Goal: Task Accomplishment & Management: Use online tool/utility

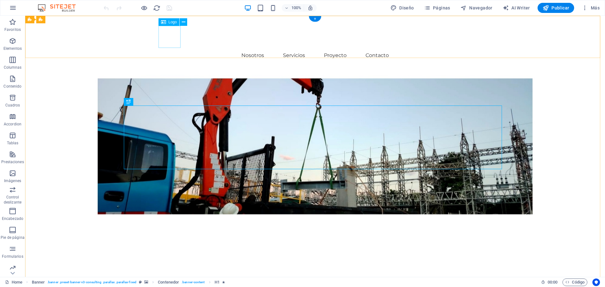
click at [166, 32] on div at bounding box center [333, 37] width 344 height 22
select select "px"
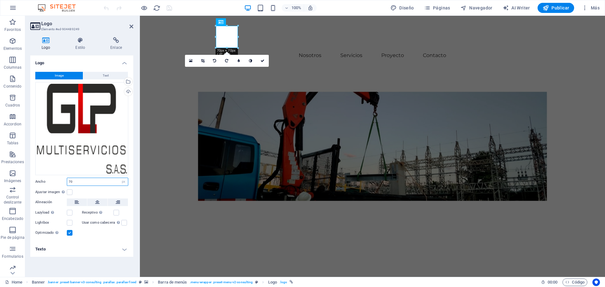
drag, startPoint x: 90, startPoint y: 182, endPoint x: 54, endPoint y: 178, distance: 35.5
click at [54, 178] on div "Ancho 70 Predeterminado automático px rem % em vh vw" at bounding box center [81, 182] width 93 height 8
type input "60"
click at [141, 195] on div "Elevate Your Business With Sustainable Energy And Strategic Consulting Empoweri…" at bounding box center [372, 122] width 465 height 146
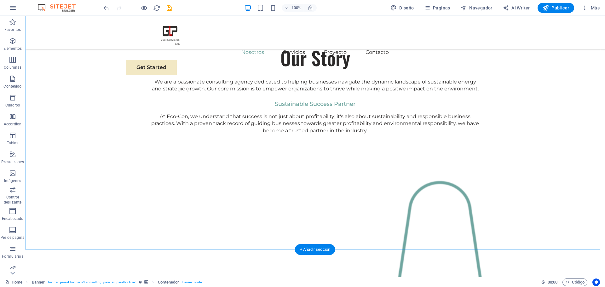
scroll to position [315, 0]
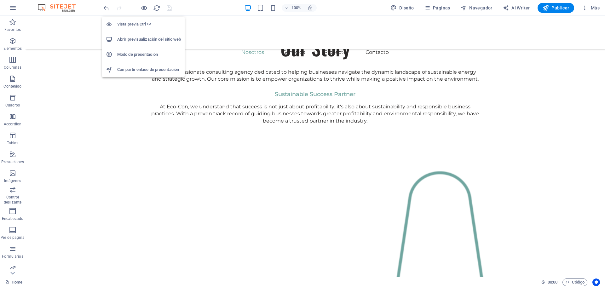
click at [149, 40] on h6 "Abrir previsualización del sitio web" at bounding box center [149, 40] width 64 height 8
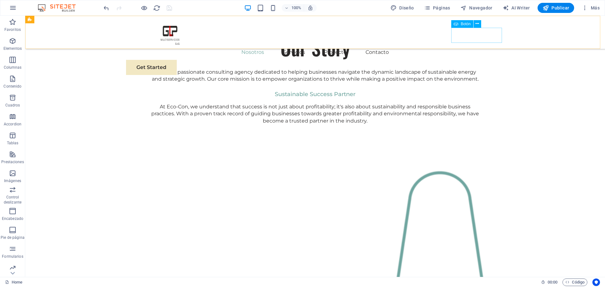
click at [474, 60] on div "Get Started" at bounding box center [315, 67] width 378 height 15
click at [401, 45] on nav "Nosotros Servicios Proyecto Contacto" at bounding box center [315, 52] width 378 height 15
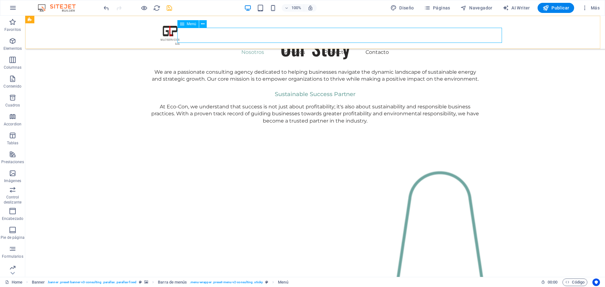
click at [321, 45] on nav "Nosotros Servicios Proyecto Contacto" at bounding box center [315, 52] width 378 height 15
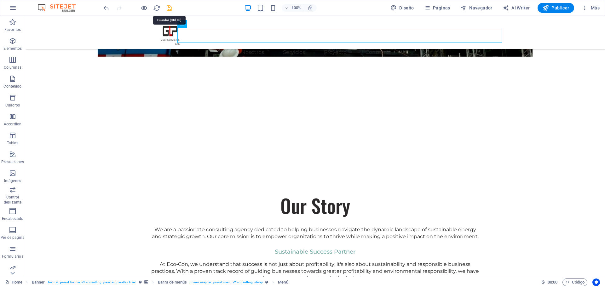
click at [169, 9] on icon "save" at bounding box center [169, 7] width 7 height 7
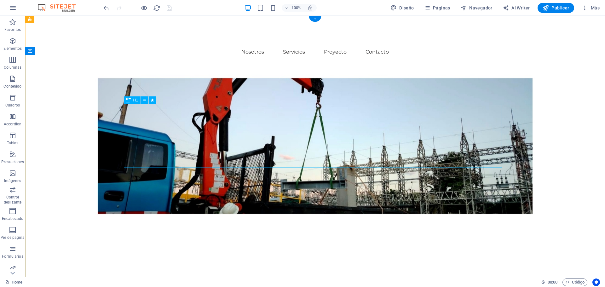
scroll to position [0, 0]
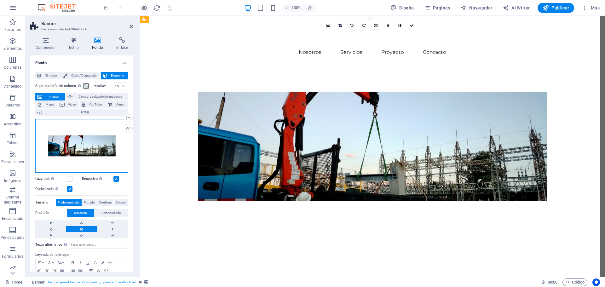
click at [100, 153] on div "Arrastra archivos aquí, haz clic para escoger archivos o selecciona archivos de…" at bounding box center [81, 146] width 93 height 54
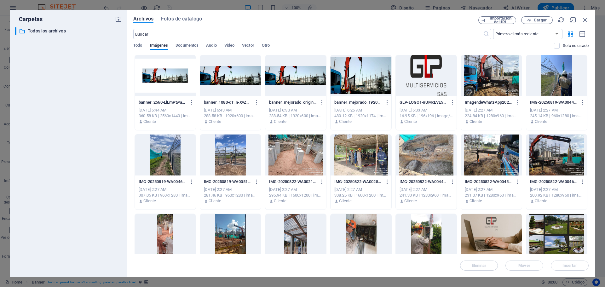
click at [248, 83] on div at bounding box center [230, 75] width 61 height 41
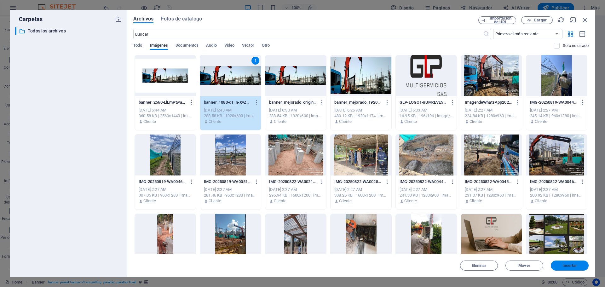
click at [581, 267] on span "Insertar" at bounding box center [570, 266] width 33 height 4
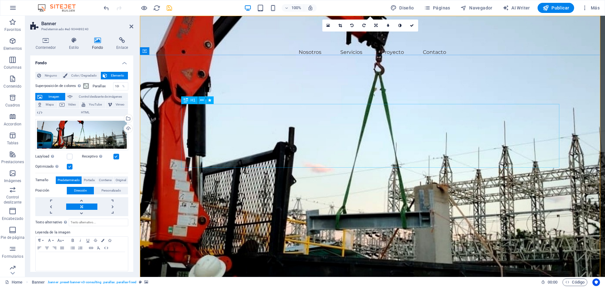
click at [301, 113] on div "Elevate Your Business With Sustainable Energy And Strategic Consulting" at bounding box center [373, 81] width 378 height 64
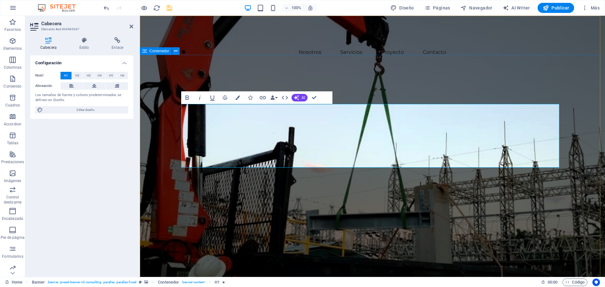
click at [445, 77] on div "“Más de 15 años transformando proyectos en resultados” Empowering businesses fo…" at bounding box center [372, 122] width 465 height 146
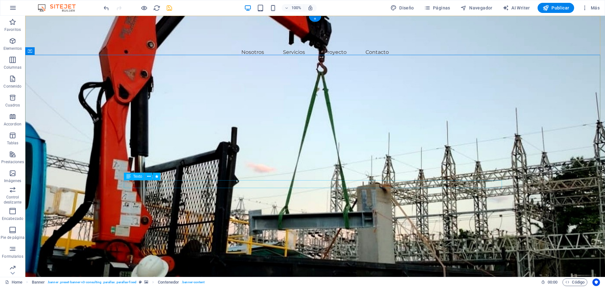
click at [315, 133] on div "Empowering businesses for a greener future and strategic growth" at bounding box center [315, 129] width 378 height 8
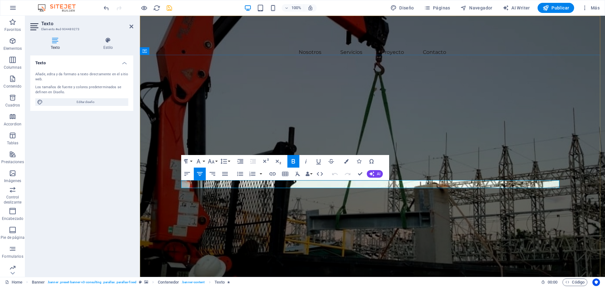
click at [315, 132] on strong "Empowering businesses for a greener future and strategic growth" at bounding box center [373, 129] width 188 height 7
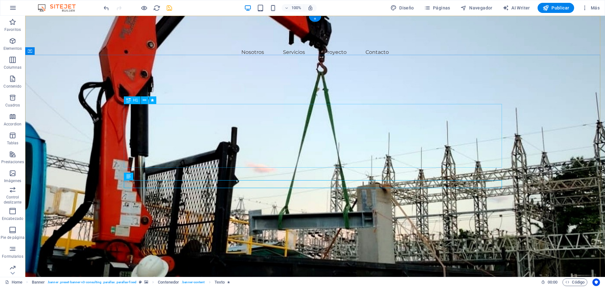
click at [373, 113] on div "“Más de 15 años transformando proyectos en resultados”" at bounding box center [315, 81] width 378 height 64
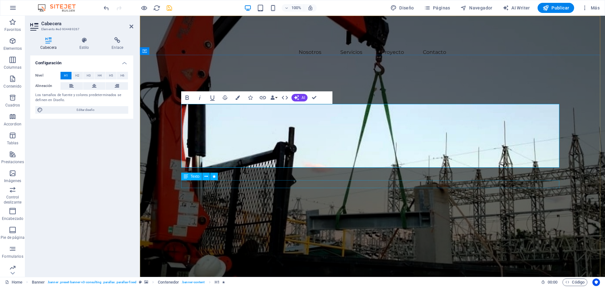
click at [400, 133] on div "Empowering businesses for a greener future and strategic growth" at bounding box center [373, 129] width 378 height 8
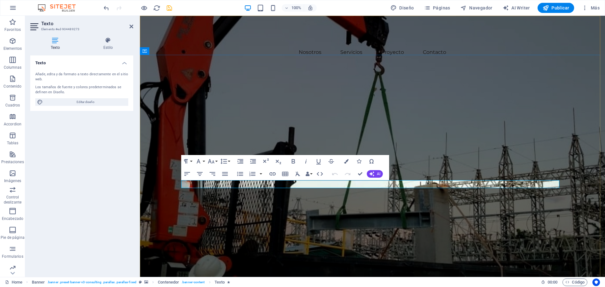
click at [400, 181] on div "“Más de 15 años transformando proyectos en resultados” Empowering businesses fo…" at bounding box center [373, 122] width 394 height 146
click at [400, 132] on strong "Empowering businesses for a greener future and strategic growth" at bounding box center [373, 129] width 188 height 7
drag, startPoint x: 402, startPoint y: 185, endPoint x: 478, endPoint y: 195, distance: 76.3
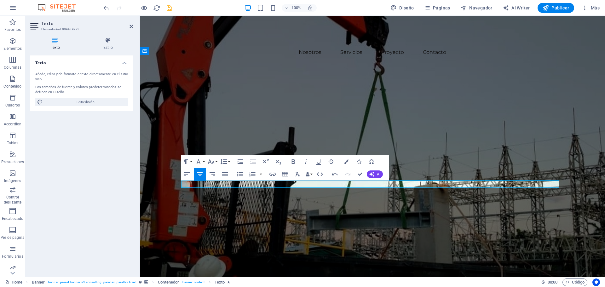
click at [337, 178] on div "“Más de 15 años transformando proyectos en resultados” Compromiso, calidad Get …" at bounding box center [373, 121] width 394 height 145
click at [199, 162] on icon "button" at bounding box center [199, 162] width 4 height 4
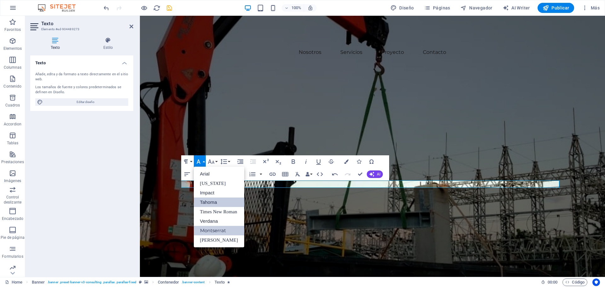
click at [213, 200] on link "Tahoma" at bounding box center [219, 202] width 51 height 9
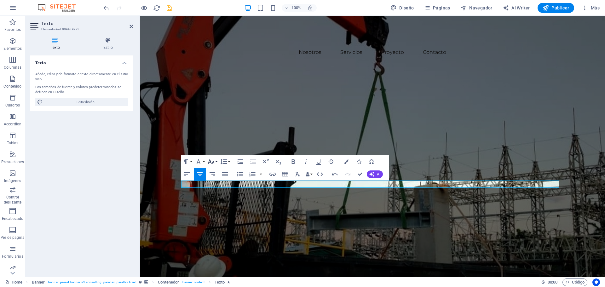
click at [213, 160] on icon "button" at bounding box center [211, 162] width 8 height 8
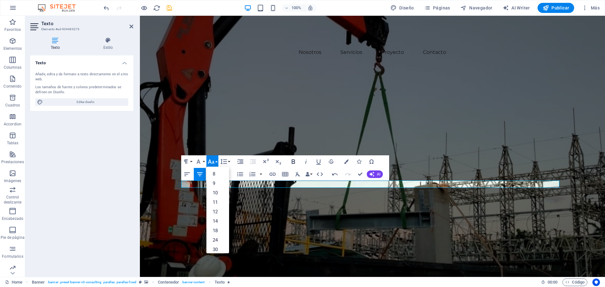
click at [295, 164] on icon "button" at bounding box center [294, 162] width 8 height 8
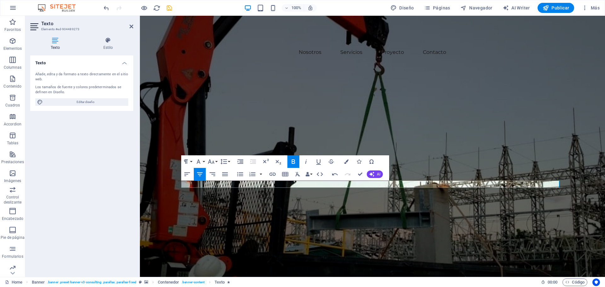
click at [294, 162] on icon "button" at bounding box center [294, 162] width 8 height 8
click at [294, 163] on icon "button" at bounding box center [293, 162] width 3 height 4
click at [213, 162] on icon "button" at bounding box center [211, 162] width 7 height 4
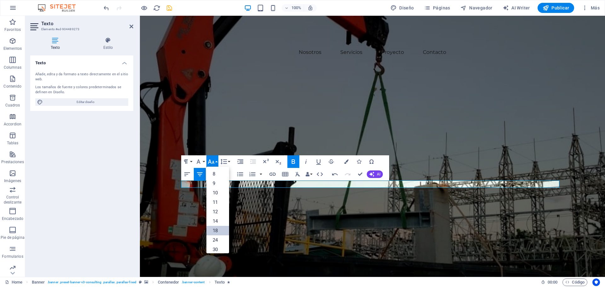
click at [218, 229] on link "18" at bounding box center [218, 230] width 23 height 9
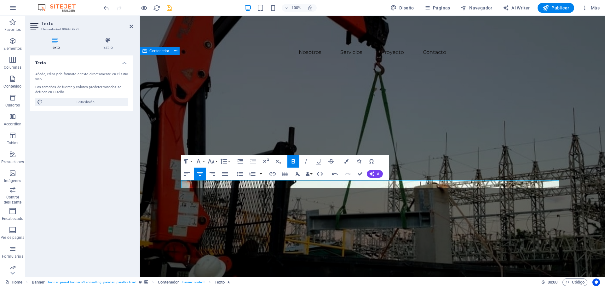
click at [361, 95] on div "“Más de 15 años transformando proyectos en resultados” Compromiso, calidad Get …" at bounding box center [372, 122] width 465 height 146
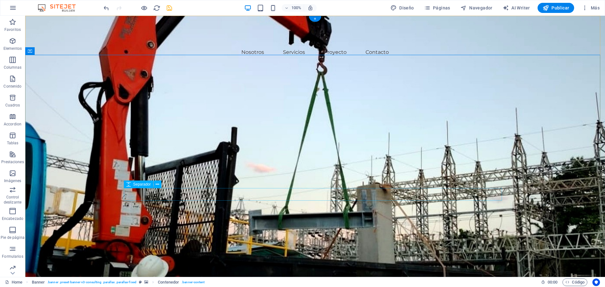
click at [314, 146] on div at bounding box center [315, 139] width 378 height 13
click at [316, 133] on div "Compromiso, calidad" at bounding box center [315, 129] width 378 height 8
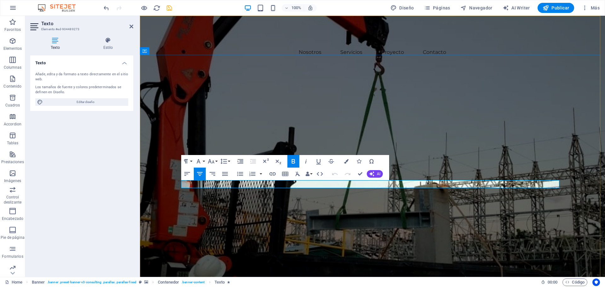
click at [366, 132] on span "Compromiso, calidad" at bounding box center [372, 129] width 53 height 6
click at [211, 162] on icon "button" at bounding box center [211, 161] width 7 height 4
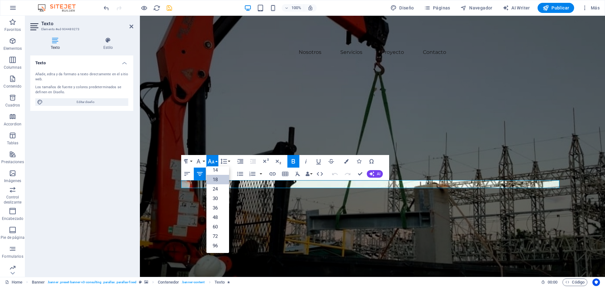
scroll to position [51, 0]
click at [219, 186] on link "24" at bounding box center [218, 188] width 23 height 9
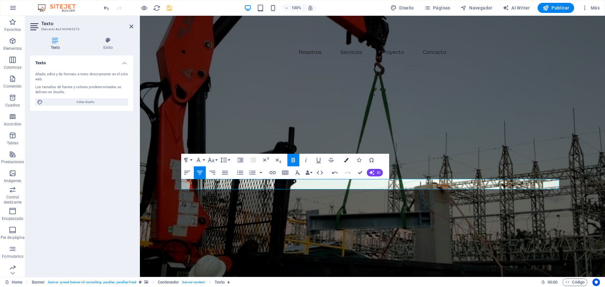
click at [349, 160] on button "Colors" at bounding box center [347, 160] width 12 height 13
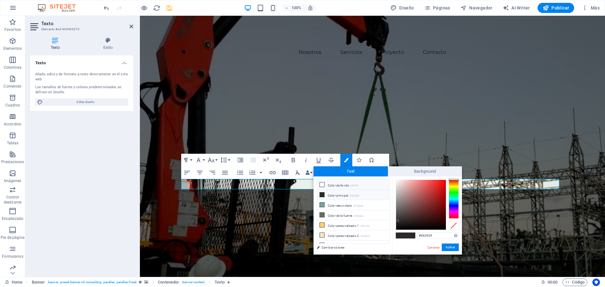
click at [321, 184] on icon at bounding box center [322, 185] width 4 height 4
type input "#ffffff"
click at [454, 247] on button "Aplicar" at bounding box center [450, 248] width 17 height 8
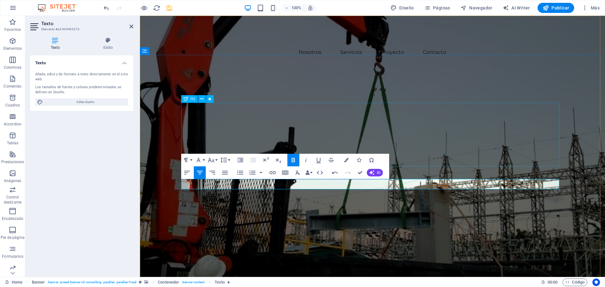
click at [357, 113] on div "“Más de 15 años transformando proyectos en resultados”" at bounding box center [373, 81] width 378 height 64
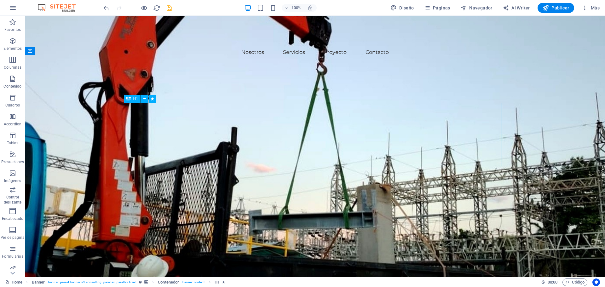
click at [357, 113] on div "“Más de 15 años transformando proyectos en resultados”" at bounding box center [315, 81] width 378 height 64
click at [339, 113] on div "“Más de 15 años transformando proyectos en resultados”" at bounding box center [315, 81] width 378 height 64
drag, startPoint x: 339, startPoint y: 126, endPoint x: 224, endPoint y: 126, distance: 114.8
click at [339, 113] on div "“Más de 15 años transformando proyectos en resultados”" at bounding box center [315, 81] width 378 height 64
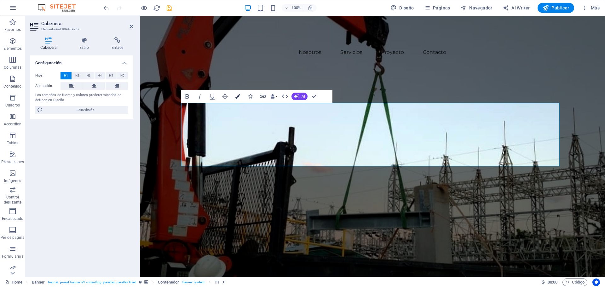
click at [240, 98] on button "Colors" at bounding box center [238, 96] width 12 height 13
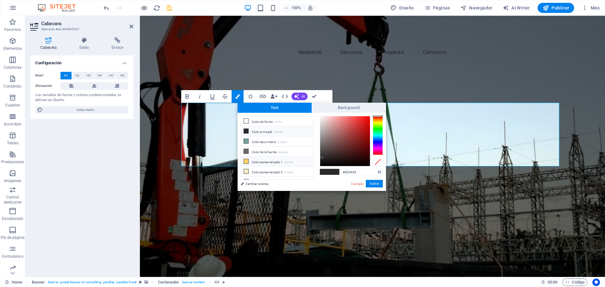
click at [254, 161] on li "Color personalizado 1 #ffd166" at bounding box center [277, 162] width 73 height 10
type input "#ffd166"
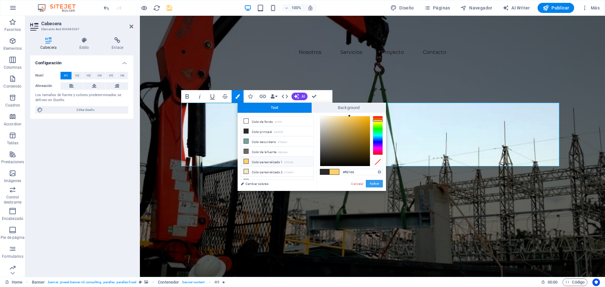
click at [377, 183] on button "Aplicar" at bounding box center [374, 184] width 17 height 8
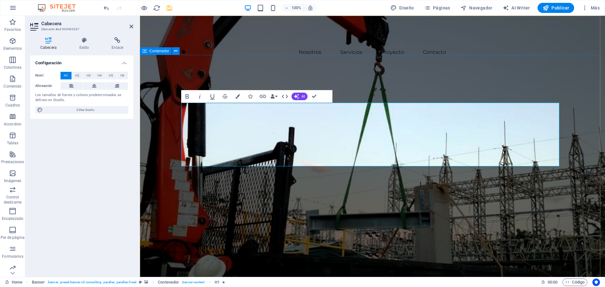
click at [412, 95] on div "“Más de 15 años transformando proyectos en resultados” Compromiso, calidad Get …" at bounding box center [372, 123] width 465 height 149
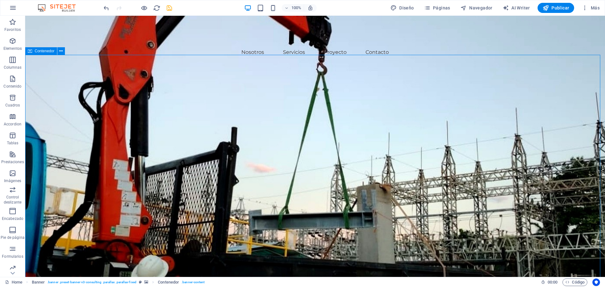
click at [435, 83] on div "“Más de 15 años transformando proyectos en resultados” Compromiso, calidad Get …" at bounding box center [315, 123] width 580 height 149
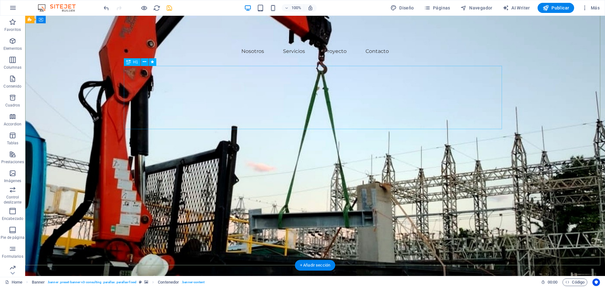
scroll to position [0, 0]
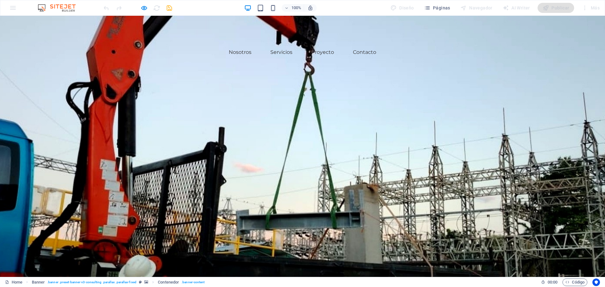
click at [155, 113] on span "“Más de 15 años transformando proyectos en resultados”" at bounding box center [303, 81] width 366 height 66
click at [367, 79] on div "“Más de 15 años transformando proyectos en resultados” Compromiso, calidad Get …" at bounding box center [302, 123] width 605 height 149
click at [273, 113] on span "“Más de 15 años transformando proyectos en resultados”" at bounding box center [303, 81] width 366 height 66
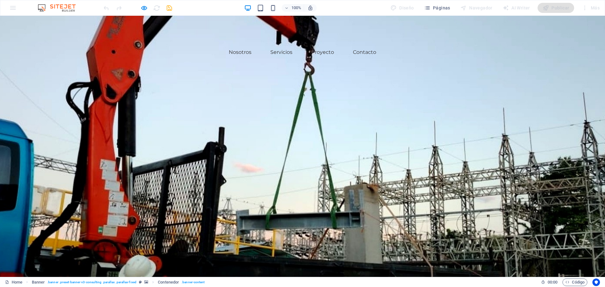
click at [273, 113] on span "“Más de 15 años transformando proyectos en resultados”" at bounding box center [303, 81] width 366 height 66
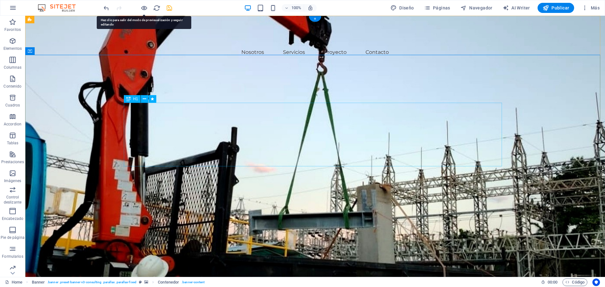
click at [233, 107] on div "“Más de 15 años transformando proyectos en resultados”" at bounding box center [315, 81] width 378 height 64
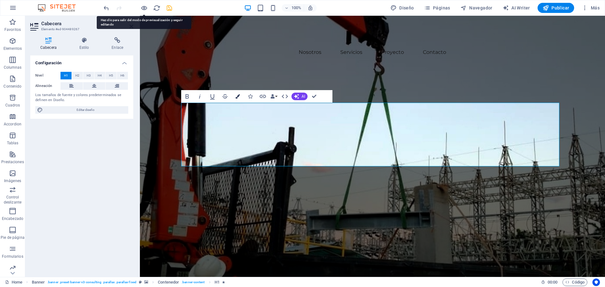
click at [239, 97] on icon "button" at bounding box center [238, 96] width 4 height 4
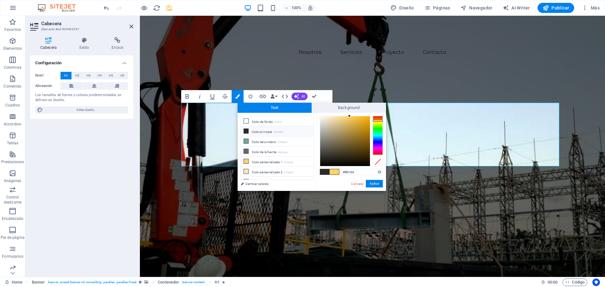
drag, startPoint x: 341, startPoint y: 170, endPoint x: 313, endPoint y: 167, distance: 28.3
click at [313, 167] on div "less Color de fondo #ffffff Color principal #2b2929 Color secundario #70a6a0 Co…" at bounding box center [312, 152] width 149 height 78
type input "#ffc107"
click at [371, 184] on button "Aplicar" at bounding box center [374, 184] width 17 height 8
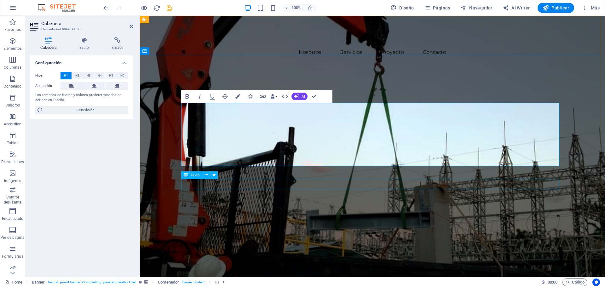
click at [371, 136] on div "Compromiso, calidad" at bounding box center [373, 130] width 378 height 11
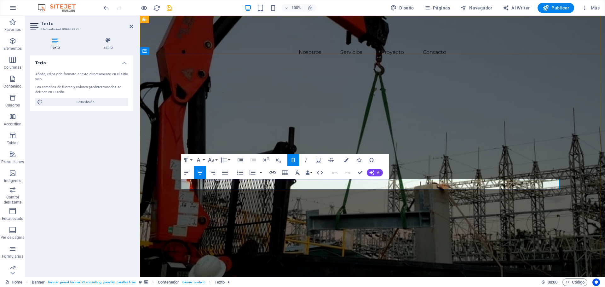
click at [372, 135] on span "Compromiso, calidad" at bounding box center [372, 130] width 71 height 9
click at [348, 160] on icon "button" at bounding box center [346, 160] width 4 height 4
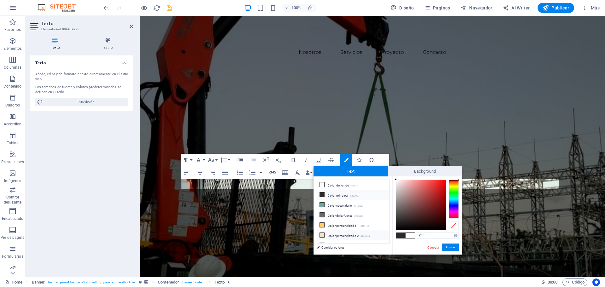
drag, startPoint x: 426, startPoint y: 234, endPoint x: 361, endPoint y: 229, distance: 65.5
click at [361, 229] on div "less Color de fondo #ffffff Color principal #2b2929 Color secundario #70a6a0 Co…" at bounding box center [388, 216] width 149 height 78
type input "#ffc107"
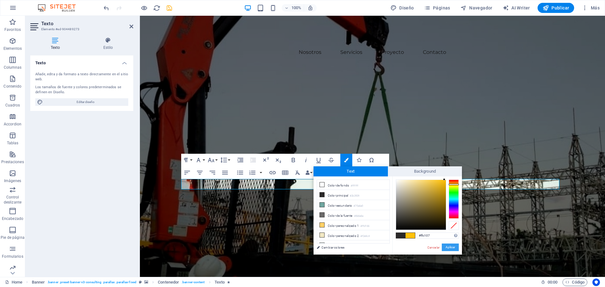
drag, startPoint x: 448, startPoint y: 248, endPoint x: 299, endPoint y: 223, distance: 150.5
click at [448, 248] on button "Aplicar" at bounding box center [450, 248] width 17 height 8
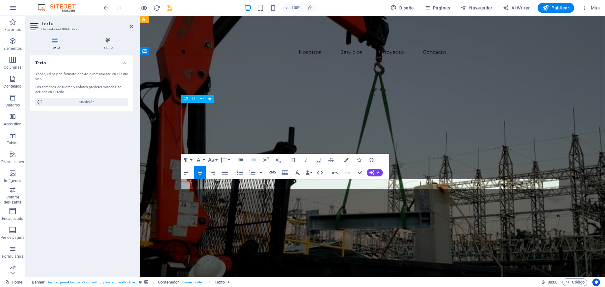
click at [468, 113] on div "“Más de 15 años transformando proyectos en resultados”" at bounding box center [373, 81] width 378 height 64
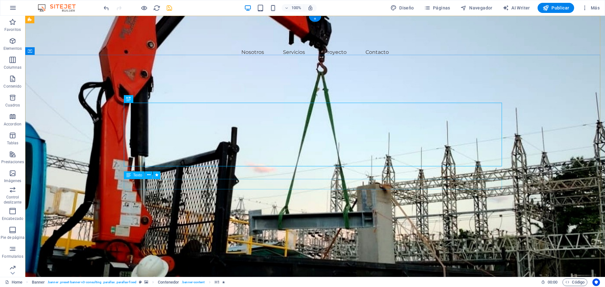
click at [369, 136] on div "Compromiso, calidad" at bounding box center [315, 130] width 378 height 11
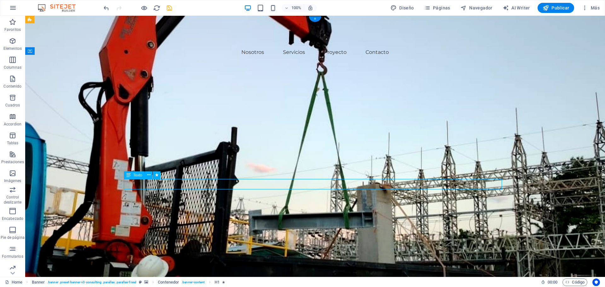
click at [369, 136] on div "Compromiso, calidad" at bounding box center [315, 130] width 378 height 11
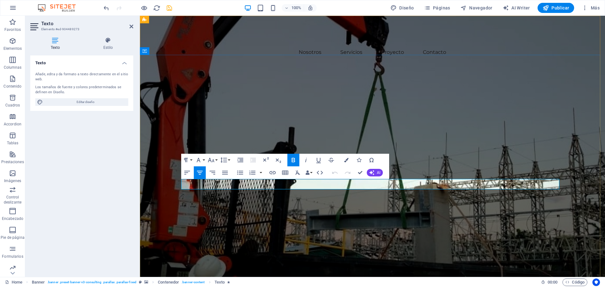
click at [351, 135] on span "Compromiso, calidad" at bounding box center [373, 130] width 80 height 9
click at [346, 161] on icon "button" at bounding box center [346, 160] width 4 height 4
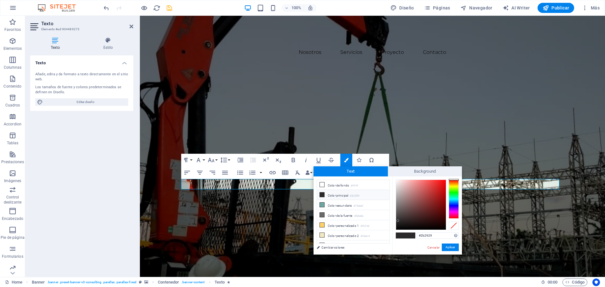
drag, startPoint x: 422, startPoint y: 236, endPoint x: 407, endPoint y: 237, distance: 14.5
click at [408, 237] on div "#2b2929 Formatos soportados #0852ed rgb(8, 82, 237) rgba(8, 82, 237, 90%) hsv(2…" at bounding box center [428, 262] width 70 height 170
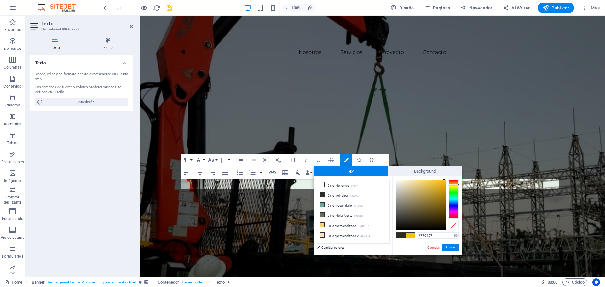
type input "#ffc107"
click at [449, 244] on button "Aplicar" at bounding box center [450, 248] width 17 height 8
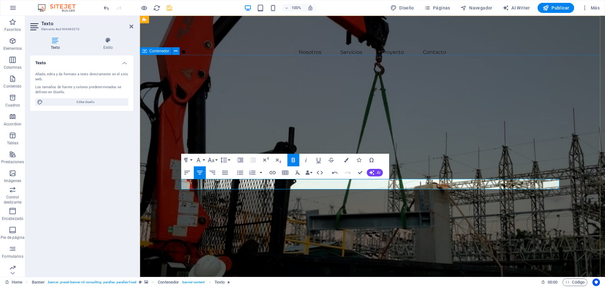
click at [437, 198] on div "“Más de 15 años transformando proyectos en resultados” Compromiso, calidad Get …" at bounding box center [372, 123] width 465 height 149
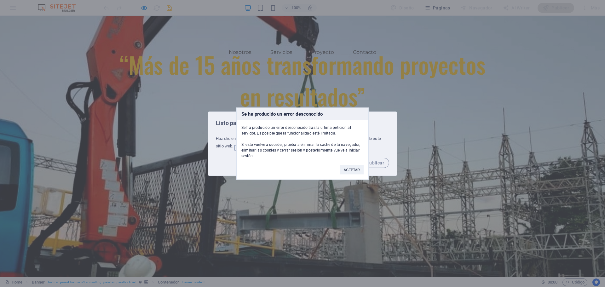
click at [351, 178] on div "Se ha producido un error desconocido Se ha producido un error desconocido tras …" at bounding box center [303, 144] width 132 height 72
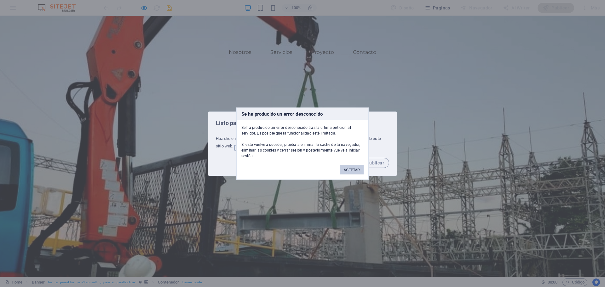
click at [352, 173] on button "ACEPTAR" at bounding box center [352, 169] width 24 height 9
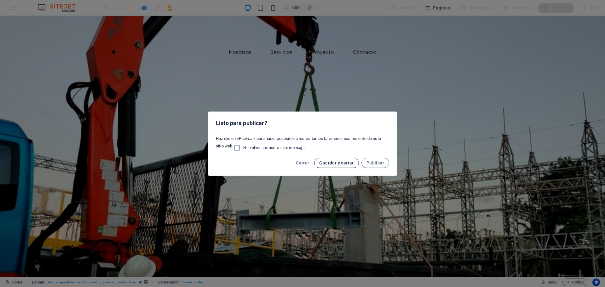
click at [348, 163] on span "Guardar y cerrar" at bounding box center [336, 163] width 34 height 5
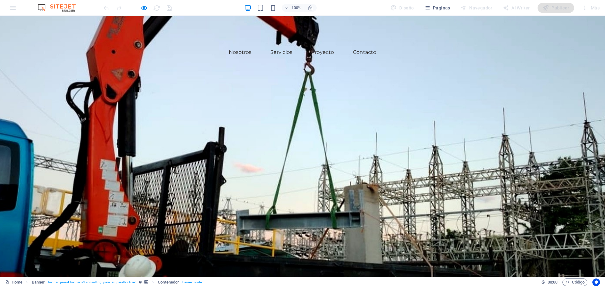
click at [270, 75] on div "“Más de 15 años transformando proyectos en resultados” Compromiso, calidad Get …" at bounding box center [302, 123] width 605 height 149
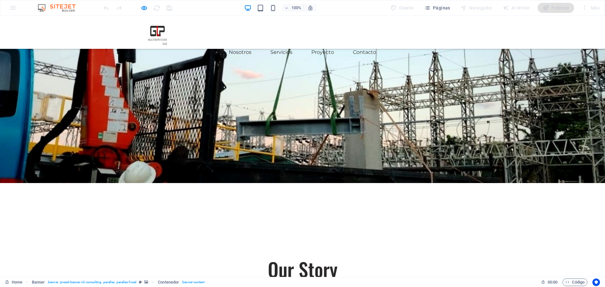
scroll to position [95, 0]
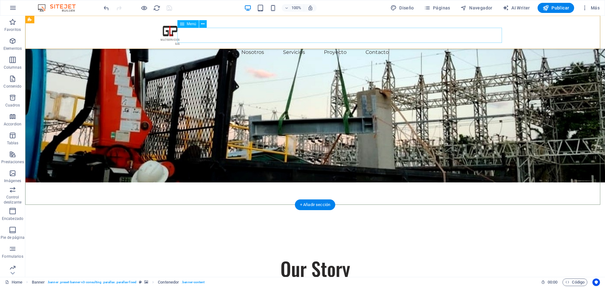
click at [278, 45] on nav "Nosotros Servicios Proyecto Contacto" at bounding box center [315, 52] width 378 height 15
drag, startPoint x: 278, startPoint y: 38, endPoint x: 163, endPoint y: 37, distance: 114.8
click at [278, 45] on nav "Nosotros Servicios Proyecto Contacto" at bounding box center [315, 52] width 378 height 15
select select
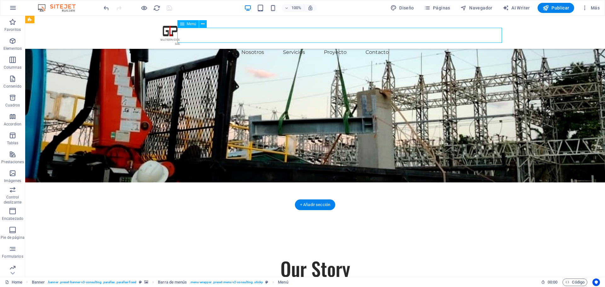
select select
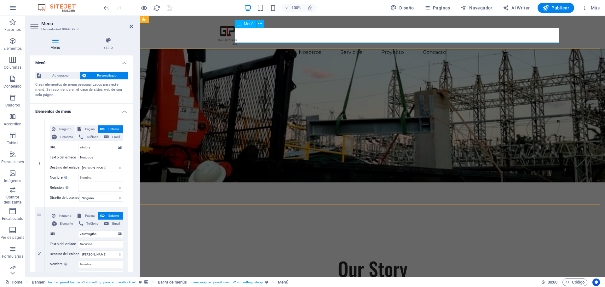
click at [338, 45] on nav "Nosotros Servicios Proyecto Contacto" at bounding box center [373, 52] width 378 height 15
click at [110, 48] on h4 "Estilo" at bounding box center [108, 43] width 50 height 13
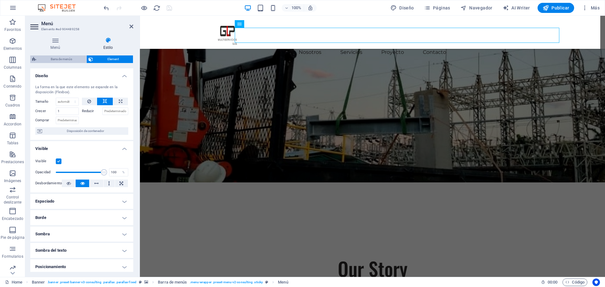
click at [45, 58] on span "Barra de menús" at bounding box center [61, 60] width 46 height 8
select select "px"
select select "rem"
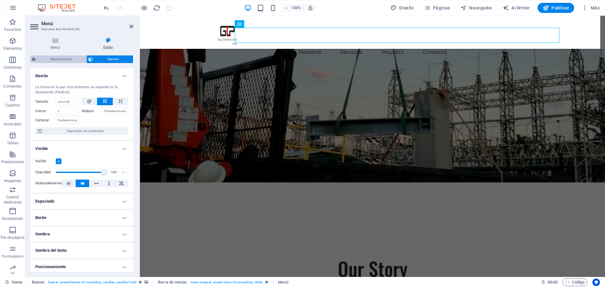
select select "rem"
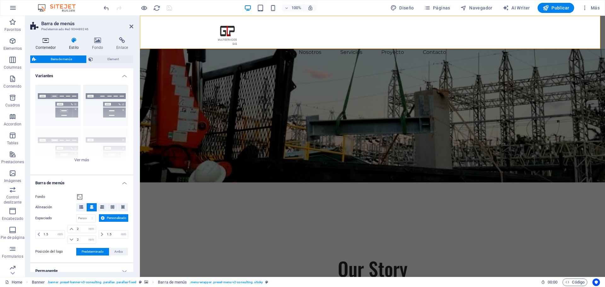
click at [51, 44] on h4 "Contenedor" at bounding box center [46, 43] width 33 height 13
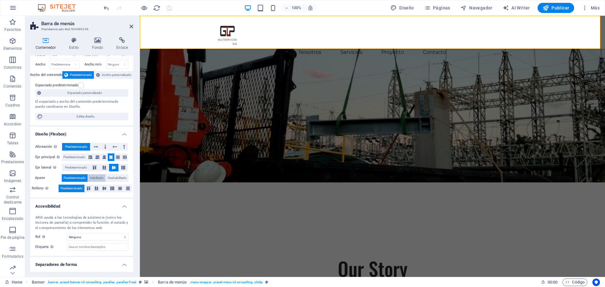
scroll to position [0, 0]
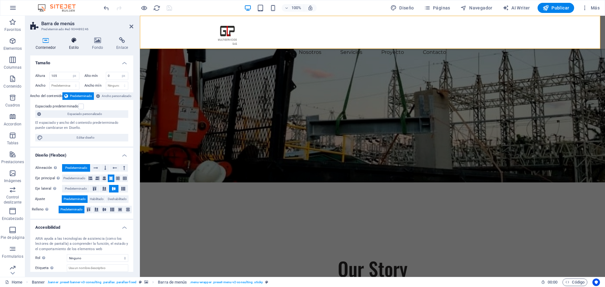
click at [70, 45] on h4 "Estilo" at bounding box center [75, 43] width 23 height 13
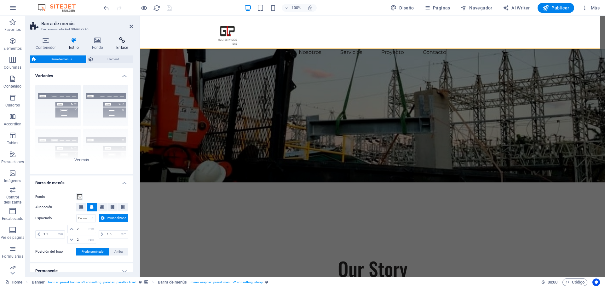
click at [118, 43] on icon at bounding box center [122, 40] width 22 height 6
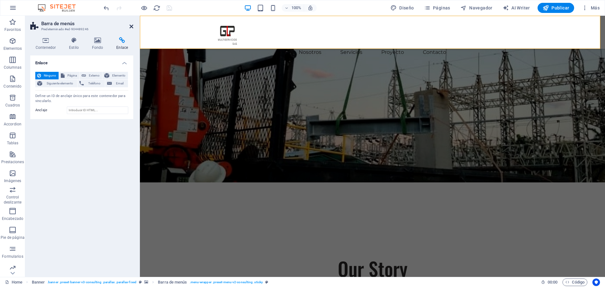
click at [130, 28] on icon at bounding box center [132, 26] width 4 height 5
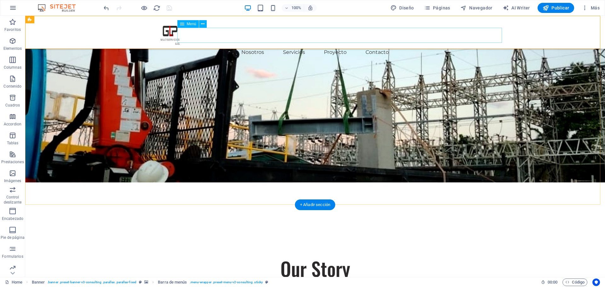
click at [274, 45] on nav "Nosotros Servicios Proyecto Contacto" at bounding box center [315, 52] width 378 height 15
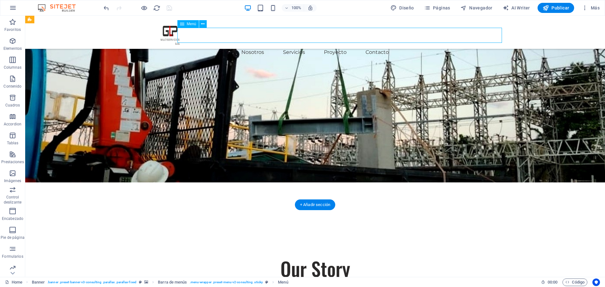
click at [274, 45] on nav "Nosotros Servicios Proyecto Contacto" at bounding box center [315, 52] width 378 height 15
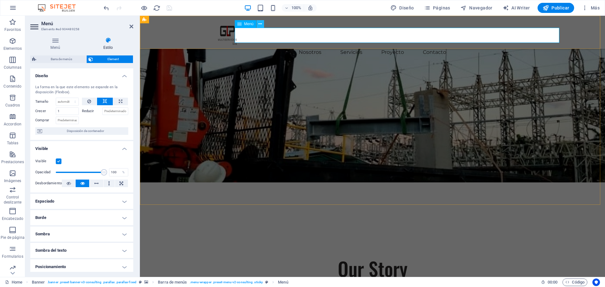
click at [259, 26] on icon at bounding box center [260, 24] width 3 height 7
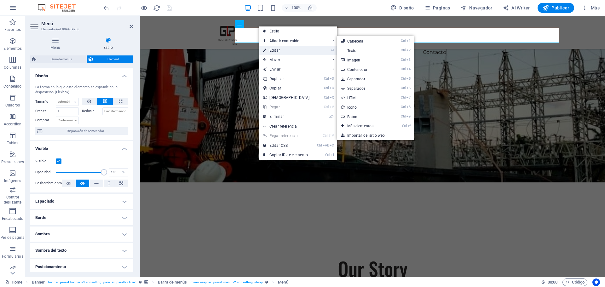
click at [281, 51] on link "⏎ Editar" at bounding box center [287, 50] width 54 height 9
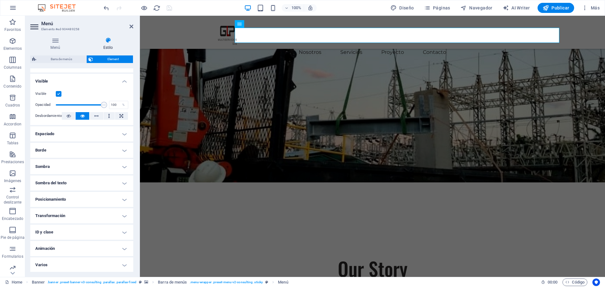
scroll to position [68, 0]
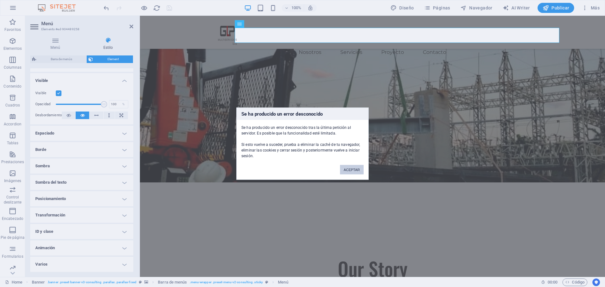
click at [354, 168] on button "ACEPTAR" at bounding box center [352, 169] width 24 height 9
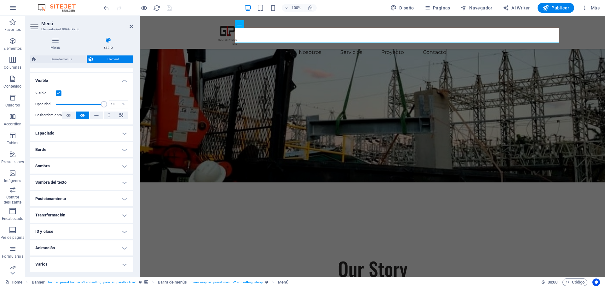
click at [58, 162] on h4 "Sombra" at bounding box center [81, 166] width 103 height 15
click at [104, 179] on button "Fuera" at bounding box center [100, 179] width 18 height 8
type input "2"
type input "4"
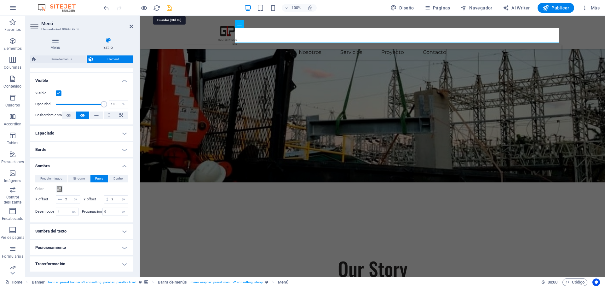
click at [171, 10] on icon "save" at bounding box center [169, 7] width 7 height 7
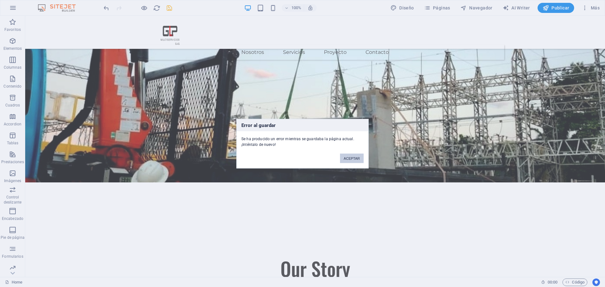
click at [351, 160] on button "ACEPTAR" at bounding box center [352, 158] width 24 height 9
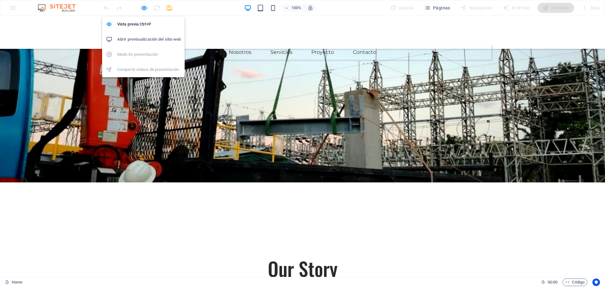
click at [138, 41] on h6 "Abrir previsualización del sitio web" at bounding box center [149, 40] width 64 height 8
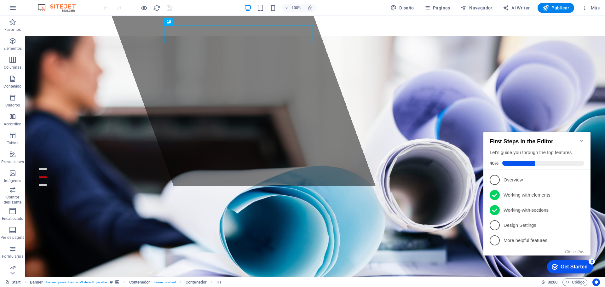
scroll to position [95, 0]
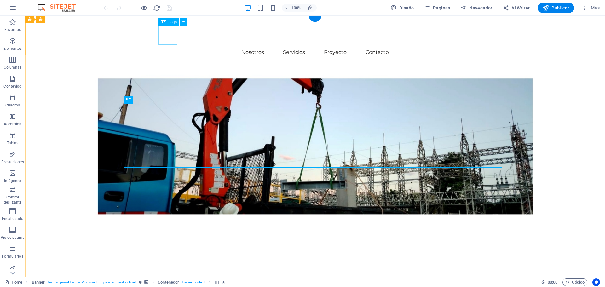
click at [176, 36] on div at bounding box center [333, 35] width 344 height 19
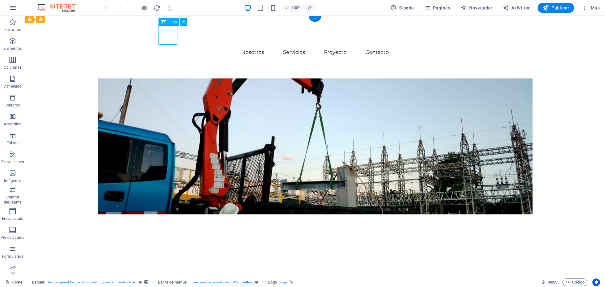
click at [176, 36] on div at bounding box center [333, 35] width 344 height 19
select select "px"
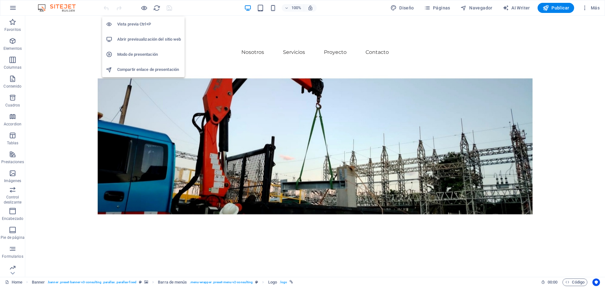
click at [141, 39] on h6 "Abrir previsualización del sitio web" at bounding box center [149, 40] width 64 height 8
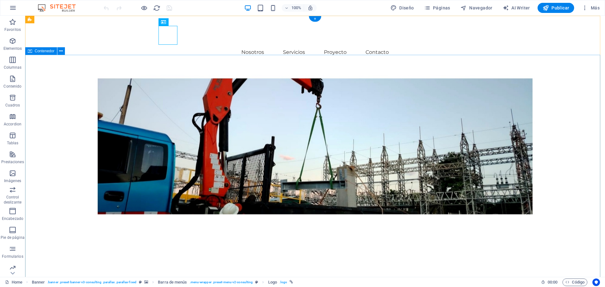
click at [70, 97] on div "Elevate Your Business With Sustainable Energy And Strategic Consulting Empoweri…" at bounding box center [315, 122] width 580 height 146
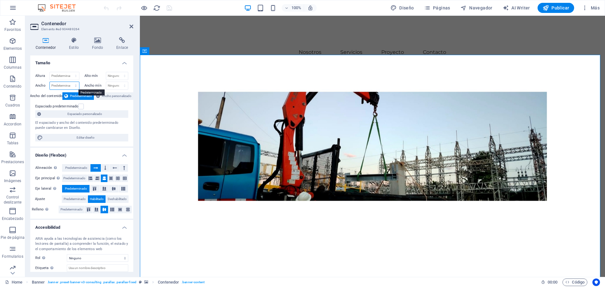
click at [57, 83] on select "Predeterminado px rem % em vh vw" at bounding box center [64, 86] width 29 height 8
select select "px"
click at [69, 82] on select "Predeterminado px rem % em vh vw" at bounding box center [64, 86] width 29 height 8
type input "1461"
click at [75, 85] on select "Predeterminado px rem % em vh vw" at bounding box center [74, 86] width 9 height 8
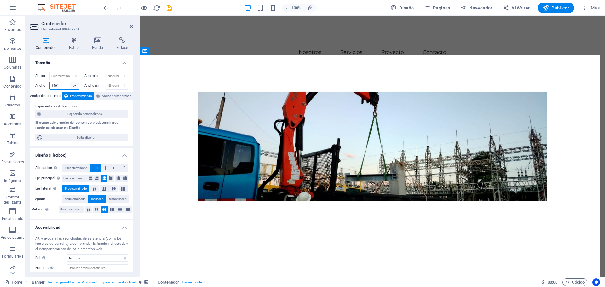
select select "%"
click at [70, 82] on select "Predeterminado px rem % em vh vw" at bounding box center [74, 86] width 9 height 8
type input "100"
click at [109, 84] on select "Ninguno px rem % vh vw" at bounding box center [117, 86] width 22 height 8
select select "%"
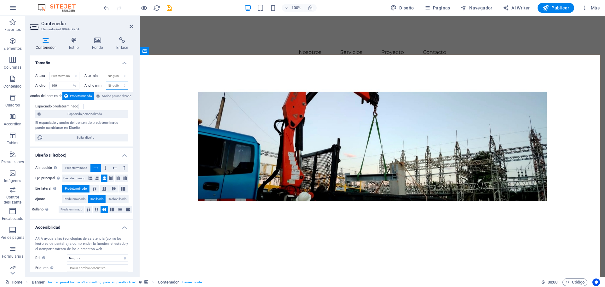
click at [118, 82] on select "Ninguno px rem % vh vw" at bounding box center [117, 86] width 22 height 8
type input "100"
click at [112, 95] on span "Ancho personalizado" at bounding box center [117, 96] width 30 height 8
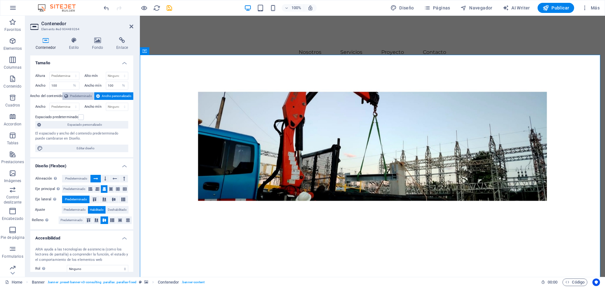
click at [92, 94] on button "Predeterminado" at bounding box center [78, 96] width 32 height 8
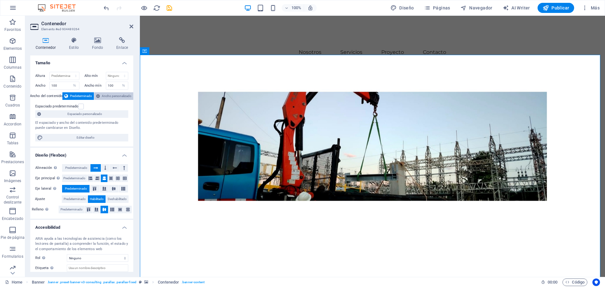
click at [103, 94] on span "Ancho personalizado" at bounding box center [117, 96] width 30 height 8
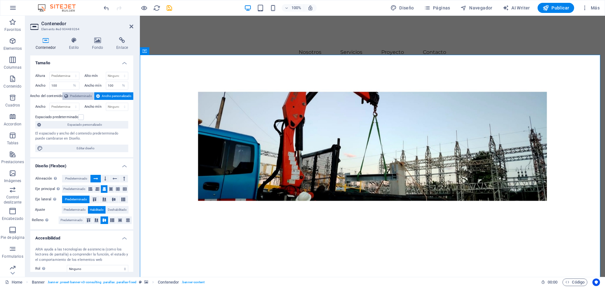
click at [80, 96] on span "Predeterminado" at bounding box center [81, 96] width 22 height 8
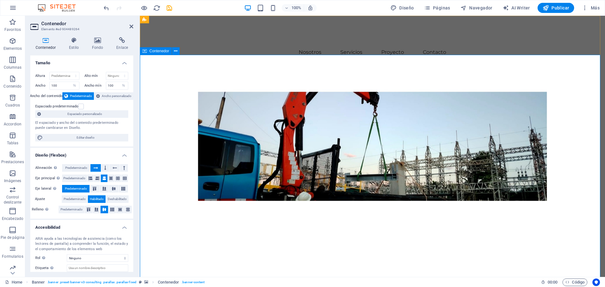
click at [308, 96] on div "Elevate Your Business With Sustainable Energy And Strategic Consulting Empoweri…" at bounding box center [372, 122] width 465 height 146
click at [94, 42] on icon at bounding box center [98, 40] width 22 height 6
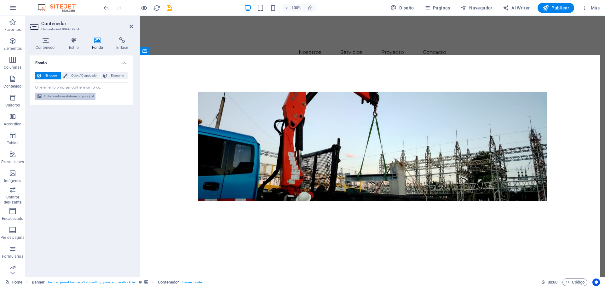
click at [68, 100] on span "Editar fondo en el elemento principal" at bounding box center [69, 97] width 50 height 8
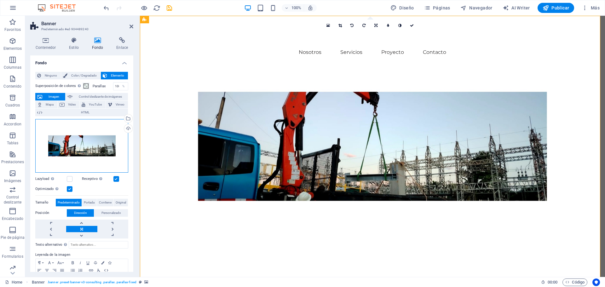
click at [78, 137] on div "Arrastra archivos aquí, haz clic para escoger archivos o selecciona archivos de…" at bounding box center [81, 146] width 93 height 54
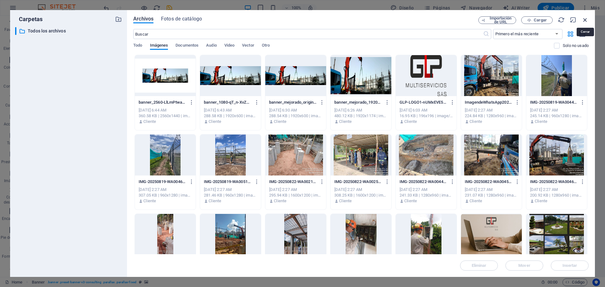
click at [586, 21] on icon "button" at bounding box center [585, 19] width 7 height 7
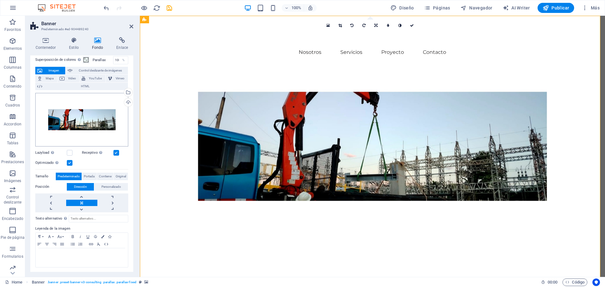
scroll to position [26, 0]
click at [93, 172] on button "Portada" at bounding box center [89, 176] width 15 height 8
click at [93, 172] on span "Portada" at bounding box center [89, 176] width 11 height 8
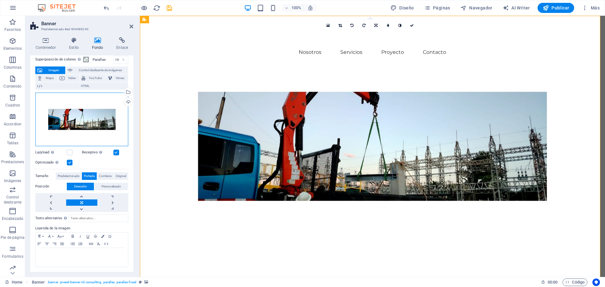
click at [84, 119] on div "Arrastra archivos aquí, haz clic para escoger archivos o selecciona archivos de…" at bounding box center [81, 120] width 93 height 54
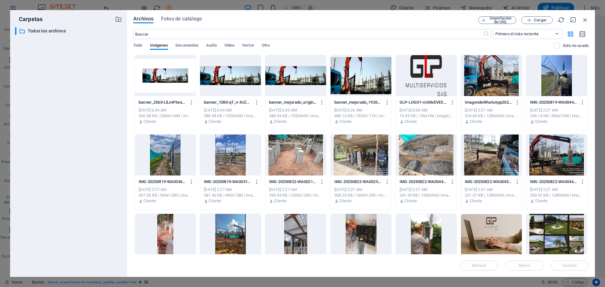
click at [232, 74] on div at bounding box center [230, 75] width 61 height 41
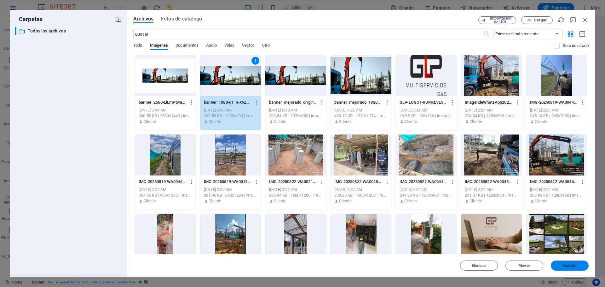
drag, startPoint x: 568, startPoint y: 265, endPoint x: 428, endPoint y: 249, distance: 140.9
click at [568, 265] on span "Insertar" at bounding box center [570, 266] width 15 height 4
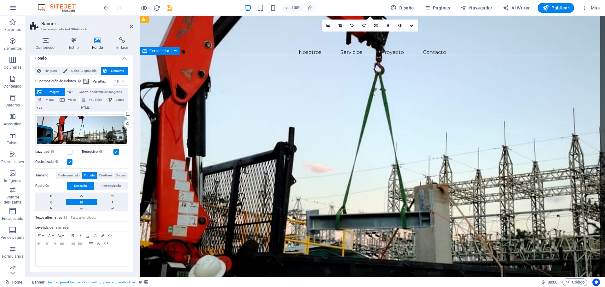
scroll to position [4, 0]
click at [72, 171] on div "Arrastra archivos aquí, haz clic para escoger archivos o selecciona archivos de…" at bounding box center [81, 162] width 93 height 100
click at [79, 172] on span "Predeterminado" at bounding box center [69, 176] width 22 height 8
click at [89, 176] on span "Portada" at bounding box center [89, 176] width 11 height 8
click at [78, 204] on link at bounding box center [81, 202] width 31 height 6
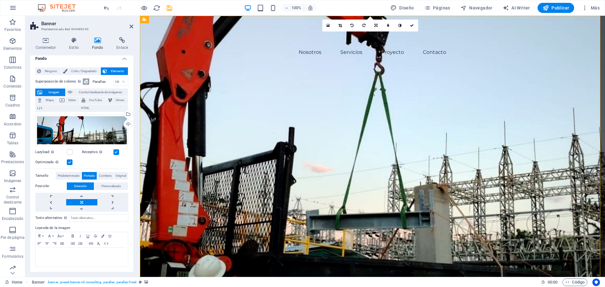
click at [85, 82] on span at bounding box center [86, 81] width 5 height 5
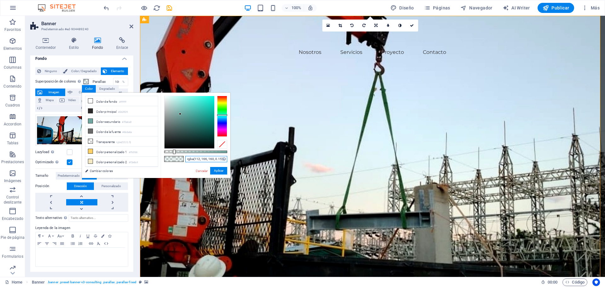
click at [199, 159] on input "rgba(112, 166, 160, 0.15)" at bounding box center [206, 159] width 42 height 6
paste input "#000000"
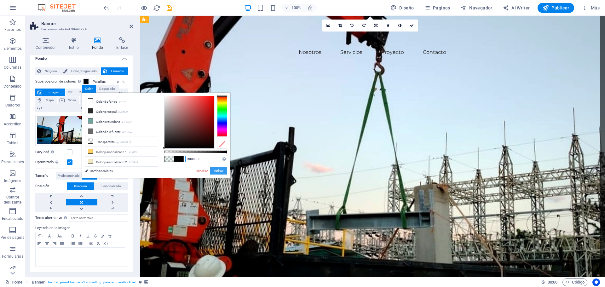
type input "#000000"
click at [213, 171] on button "Aplicar" at bounding box center [218, 171] width 17 height 8
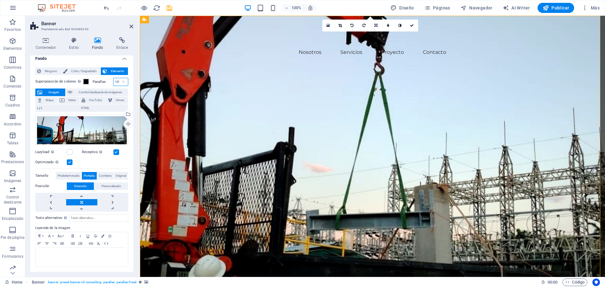
click at [117, 84] on input "100" at bounding box center [121, 82] width 15 height 8
type input "100"
click at [117, 81] on input "100" at bounding box center [121, 82] width 15 height 8
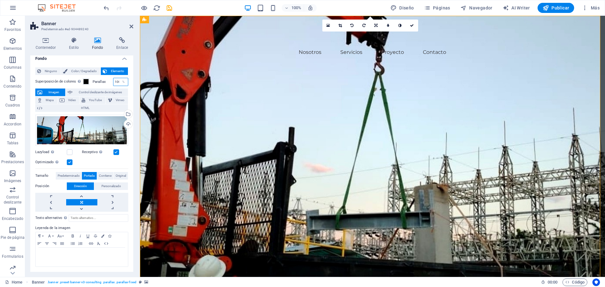
scroll to position [0, 0]
click at [117, 81] on input "100" at bounding box center [121, 82] width 15 height 8
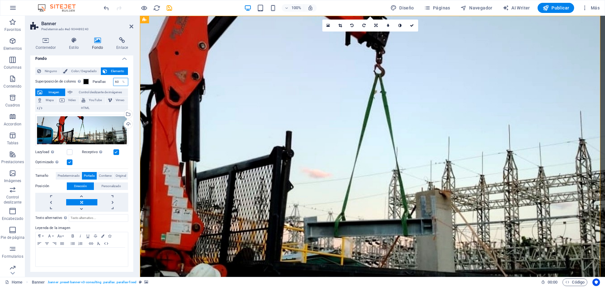
type input "60"
click at [0, 0] on icon "save" at bounding box center [0, 0] width 0 height 0
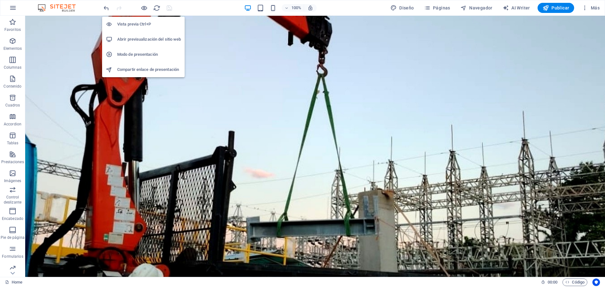
click at [140, 34] on li "Abrir previsualización del sitio web" at bounding box center [143, 39] width 83 height 15
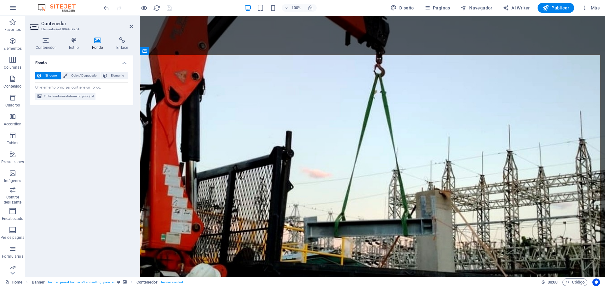
click at [89, 71] on div "Ninguno Color / Degradado Elemento Estirar fondo a ancho completo Superposición…" at bounding box center [81, 86] width 103 height 39
click at [86, 73] on span "Color / Degradado" at bounding box center [83, 76] width 29 height 8
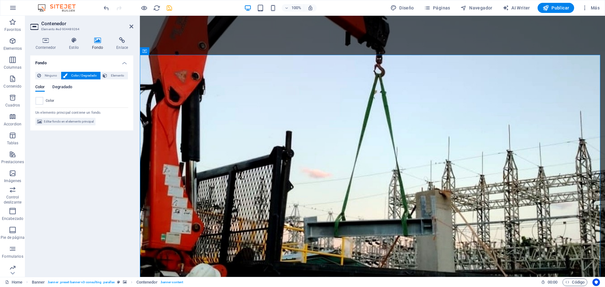
click at [60, 86] on span "Degradado" at bounding box center [62, 87] width 20 height 9
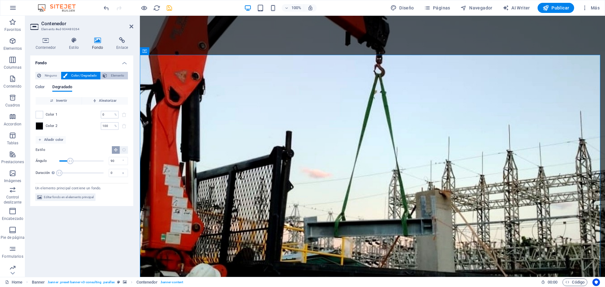
click at [117, 78] on span "Elemento" at bounding box center [117, 76] width 17 height 8
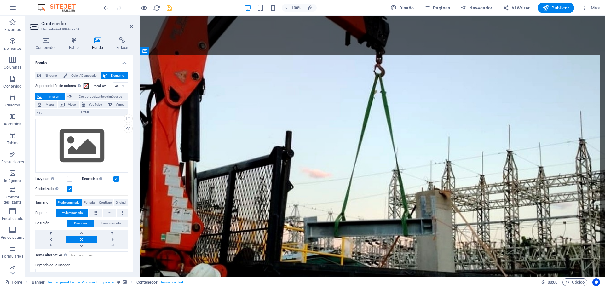
click at [86, 87] on span at bounding box center [86, 86] width 5 height 5
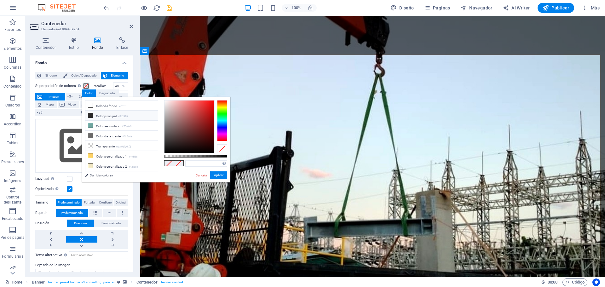
click at [99, 113] on li "Color principal #2b2929" at bounding box center [121, 116] width 73 height 10
type input "#2b2929"
drag, startPoint x: 119, startPoint y: 87, endPoint x: 114, endPoint y: 85, distance: 5.1
click at [114, 85] on div "40 %" at bounding box center [120, 86] width 15 height 8
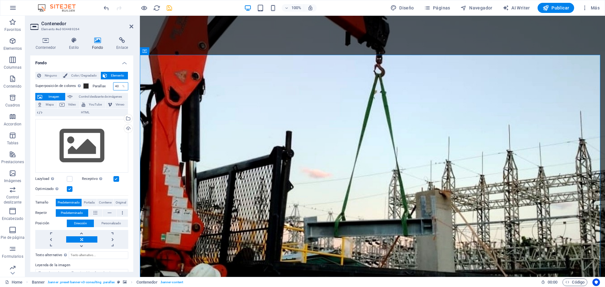
drag, startPoint x: 117, startPoint y: 86, endPoint x: 114, endPoint y: 86, distance: 3.2
click at [114, 86] on input "40" at bounding box center [121, 87] width 15 height 8
type input "60"
click at [114, 85] on input "60" at bounding box center [121, 87] width 15 height 8
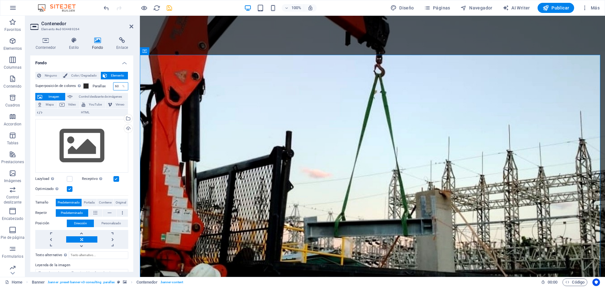
click at [114, 85] on input "60" at bounding box center [121, 87] width 15 height 8
type input "7"
type input "20"
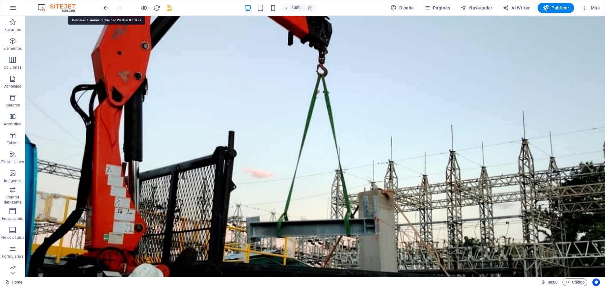
click at [105, 10] on icon "undo" at bounding box center [106, 7] width 7 height 7
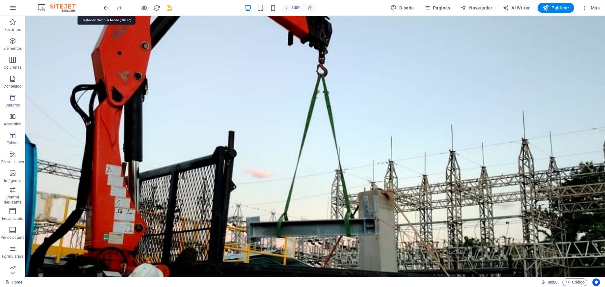
click at [105, 10] on icon "undo" at bounding box center [106, 7] width 7 height 7
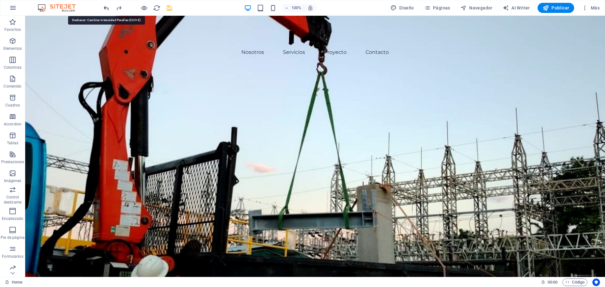
click at [105, 10] on icon "undo" at bounding box center [106, 7] width 7 height 7
click at [107, 10] on icon "undo" at bounding box center [106, 7] width 7 height 7
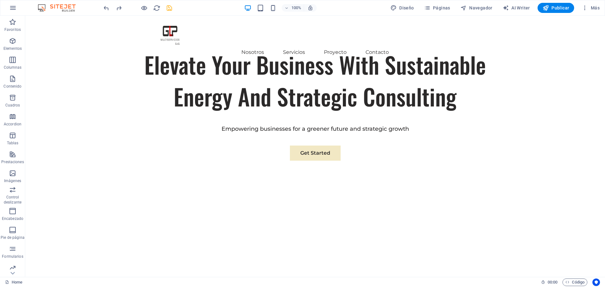
click at [113, 7] on div at bounding box center [137, 8] width 71 height 10
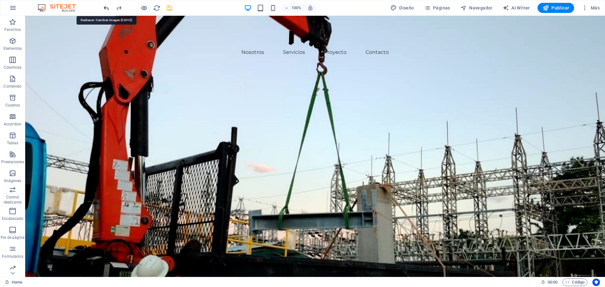
click at [108, 8] on icon "undo" at bounding box center [106, 7] width 7 height 7
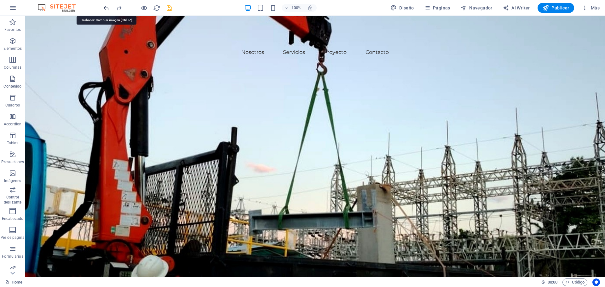
click at [108, 7] on icon "undo" at bounding box center [106, 7] width 7 height 7
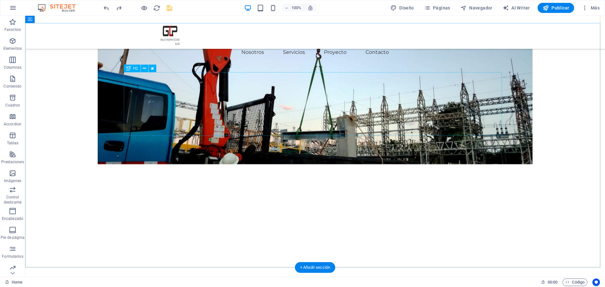
scroll to position [63, 0]
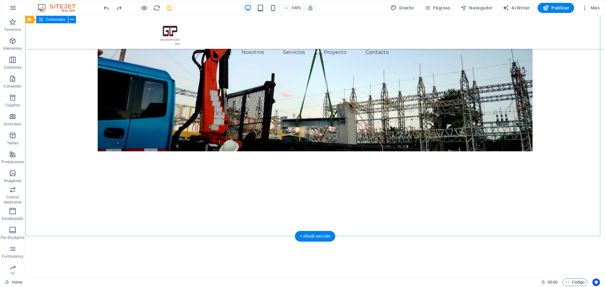
click at [44, 92] on div "Elevate Your Business With Sustainable Energy And Strategic Consulting Empoweri…" at bounding box center [315, 42] width 580 height 179
click at [86, 279] on span ". banner .preset-banner-v3-consulting .parallax .parallax-fixed" at bounding box center [91, 283] width 89 height 8
click at [53, 132] on div "Elevate Your Business With Sustainable Energy And Strategic Consulting Empoweri…" at bounding box center [315, 42] width 580 height 179
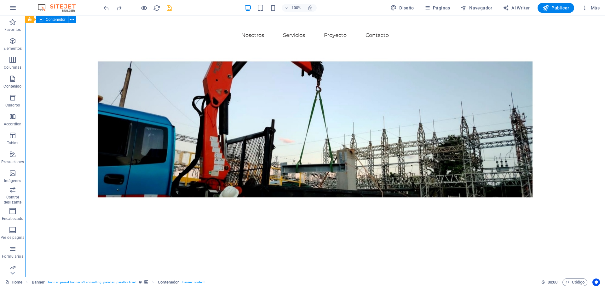
scroll to position [0, 0]
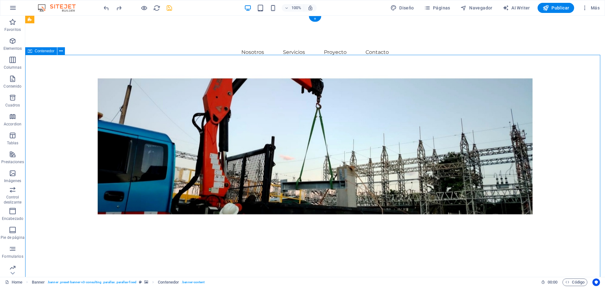
click at [51, 106] on div "Elevate Your Business With Sustainable Energy And Strategic Consulting Empoweri…" at bounding box center [315, 122] width 580 height 146
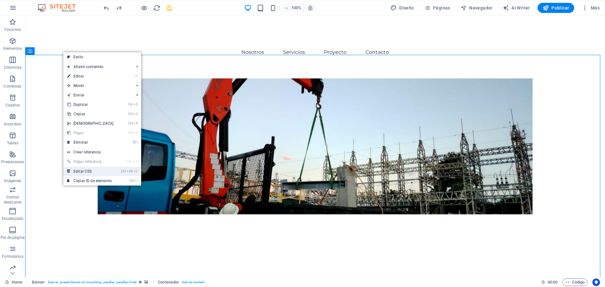
click at [90, 174] on link "Ctrl Alt C Editar CSS" at bounding box center [90, 171] width 54 height 9
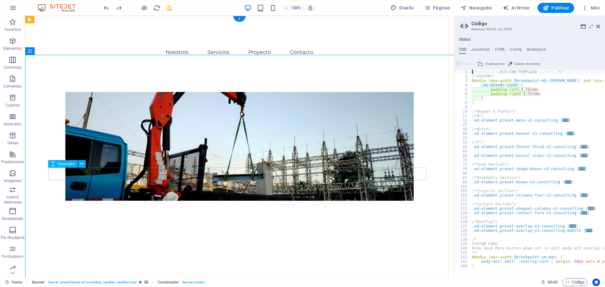
type textarea "padding-left: 3.75rem;"
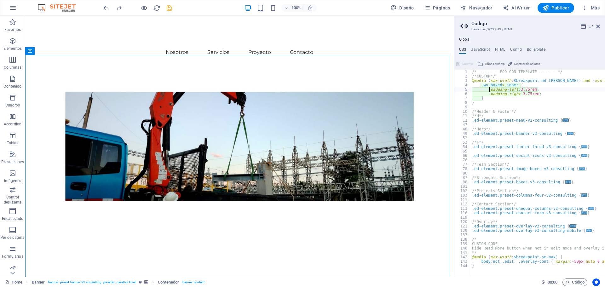
click at [516, 152] on div "/* -------- ECO-CON TEMPLATE ------- */ /*CUSTOM*/ @media ( max-width : $breakp…" at bounding box center [552, 176] width 162 height 212
click at [206, 72] on div "Elevate Your Business With Sustainable Energy And Strategic Consulting Empoweri…" at bounding box center [239, 122] width 429 height 146
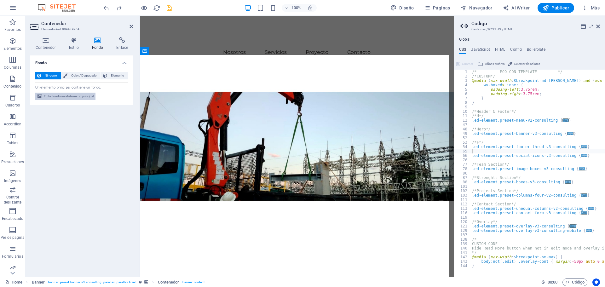
click at [85, 93] on span "Editar fondo en el elemento principal" at bounding box center [69, 97] width 50 height 8
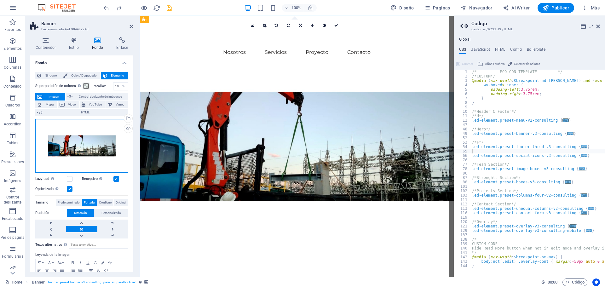
click at [97, 143] on div "Arrastra archivos aquí, haz clic para escoger archivos o selecciona archivos de…" at bounding box center [81, 146] width 93 height 54
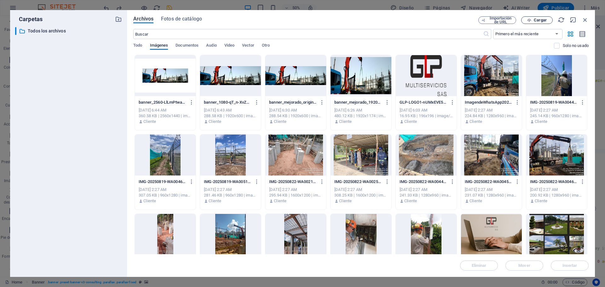
click at [540, 22] on span "Cargar" at bounding box center [540, 20] width 13 height 4
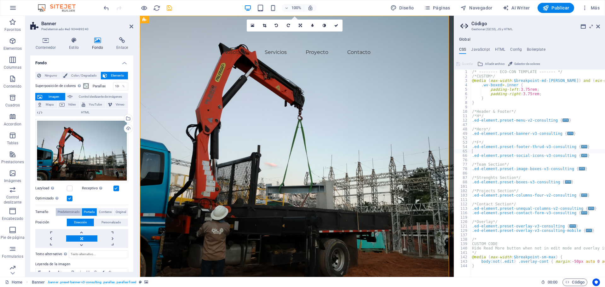
click at [65, 208] on span "Predeterminado" at bounding box center [69, 212] width 22 height 8
click at [85, 213] on span "Portada" at bounding box center [89, 212] width 11 height 8
click at [115, 90] on input "100" at bounding box center [121, 87] width 15 height 8
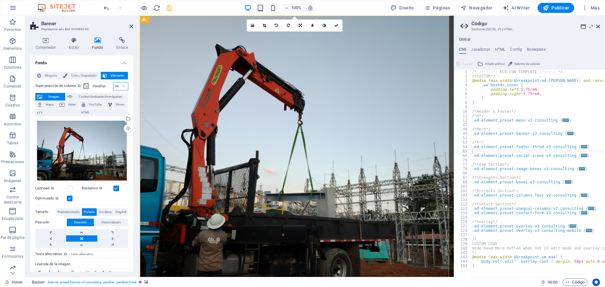
drag, startPoint x: 118, startPoint y: 86, endPoint x: 113, endPoint y: 85, distance: 5.1
click at [114, 85] on input "50" at bounding box center [121, 87] width 15 height 8
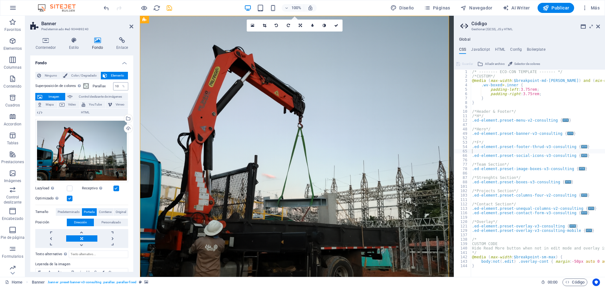
drag, startPoint x: 120, startPoint y: 87, endPoint x: 114, endPoint y: 86, distance: 5.3
click at [114, 86] on div "10 %" at bounding box center [120, 86] width 15 height 8
click at [114, 86] on input "10" at bounding box center [121, 87] width 15 height 8
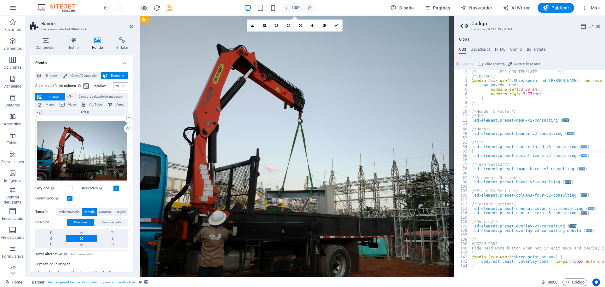
click at [117, 86] on div "70 %" at bounding box center [120, 86] width 15 height 8
drag, startPoint x: 118, startPoint y: 86, endPoint x: 113, endPoint y: 85, distance: 4.6
click at [114, 85] on input "70" at bounding box center [121, 87] width 15 height 8
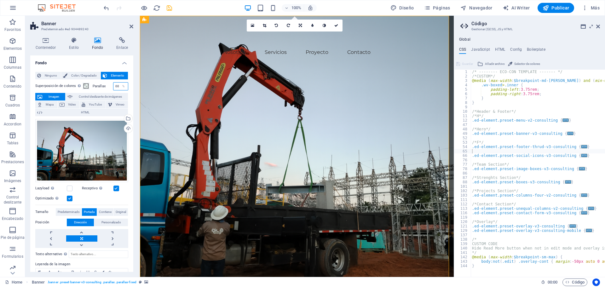
type input "100"
click at [171, 10] on icon "save" at bounding box center [169, 7] width 7 height 7
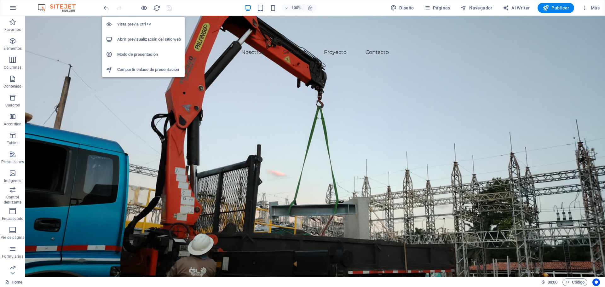
click at [143, 36] on h6 "Abrir previsualización del sitio web" at bounding box center [149, 40] width 64 height 8
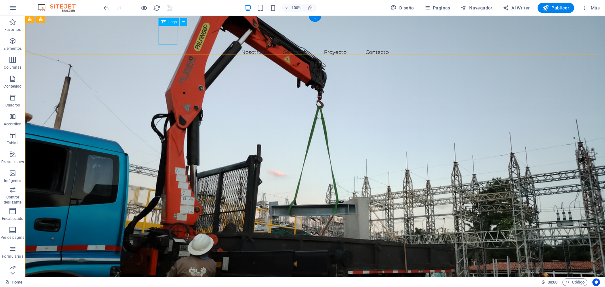
click at [168, 27] on div at bounding box center [333, 35] width 344 height 19
select select "px"
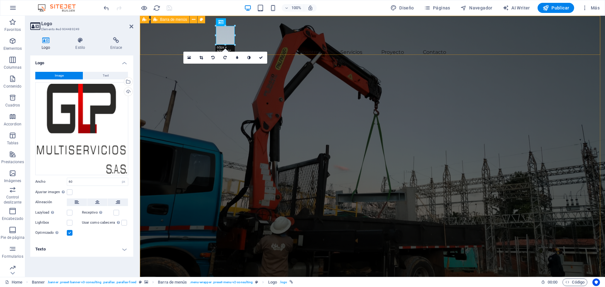
click at [322, 49] on div "Nosotros Servicios Proyecto Contacto" at bounding box center [372, 32] width 465 height 33
select select "px"
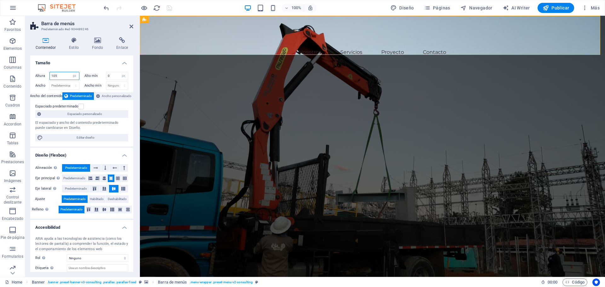
click at [61, 79] on input "105" at bounding box center [64, 76] width 29 height 8
type input "104"
click at [238, 103] on div "Elevate Your Business With Sustainable Energy And Strategic Consulting Empoweri…" at bounding box center [372, 122] width 465 height 146
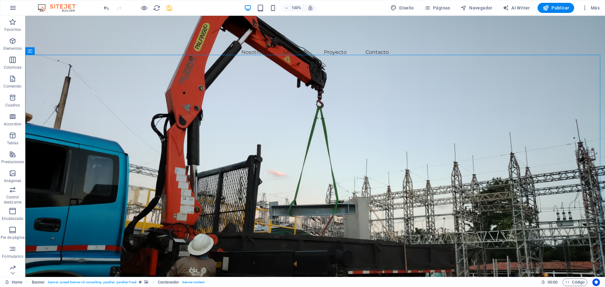
click at [172, 10] on icon "save" at bounding box center [169, 7] width 7 height 7
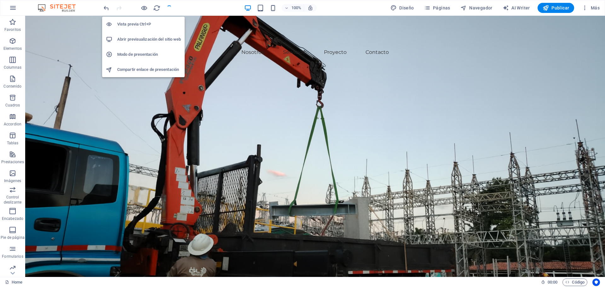
click at [143, 37] on h6 "Abrir previsualización del sitio web" at bounding box center [149, 40] width 64 height 8
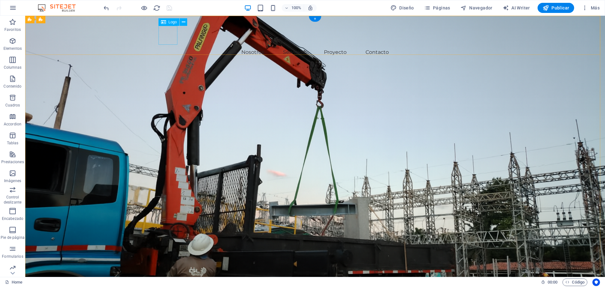
click at [174, 36] on div at bounding box center [333, 35] width 344 height 19
select select "px"
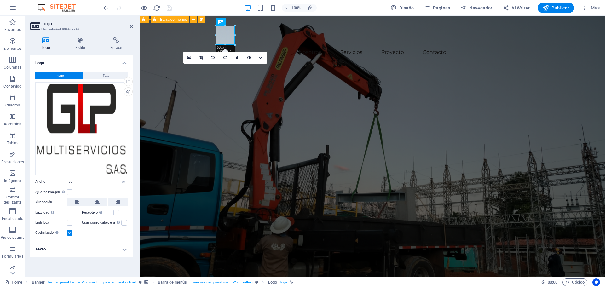
click at [176, 35] on div "Nosotros Servicios Proyecto Contacto" at bounding box center [372, 32] width 465 height 33
click at [176, 34] on div "Nosotros Servicios Proyecto Contacto" at bounding box center [372, 32] width 465 height 33
select select "px"
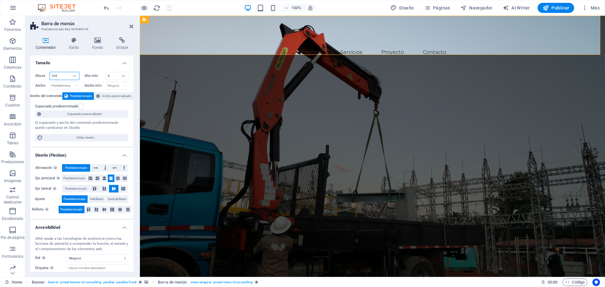
click at [59, 78] on input "104" at bounding box center [64, 76] width 29 height 8
type input "101"
click at [175, 113] on div "Elevate Your Business With Sustainable Energy And Strategic Consulting Empoweri…" at bounding box center [372, 121] width 465 height 146
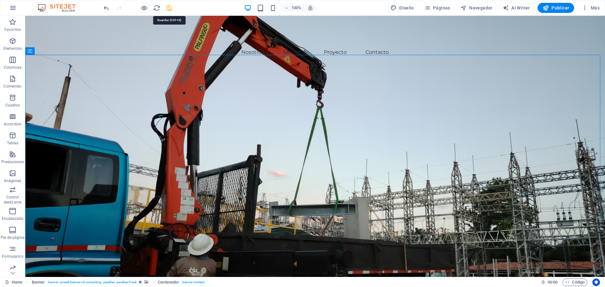
click at [167, 5] on icon "save" at bounding box center [169, 7] width 7 height 7
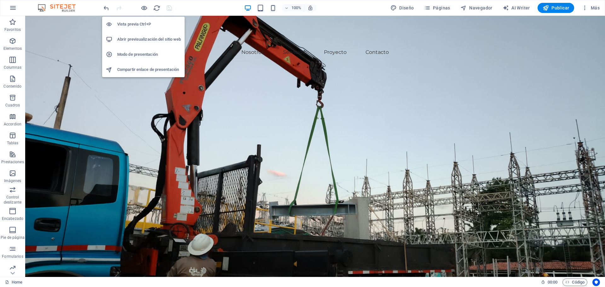
click at [141, 39] on h6 "Abrir previsualización del sitio web" at bounding box center [149, 40] width 64 height 8
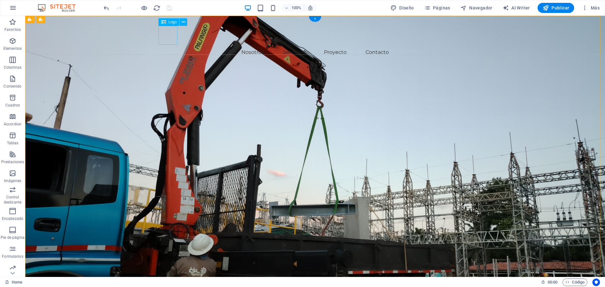
click at [167, 30] on div at bounding box center [333, 35] width 344 height 19
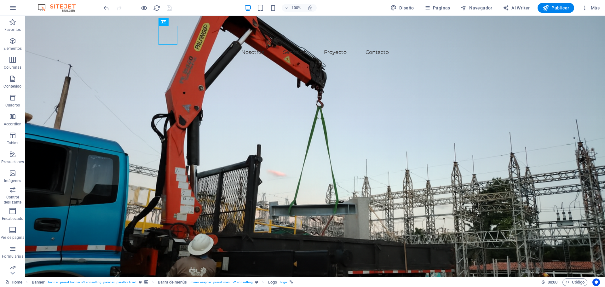
click at [110, 136] on div "Elevate Your Business With Sustainable Energy And Strategic Consulting Empoweri…" at bounding box center [315, 121] width 580 height 146
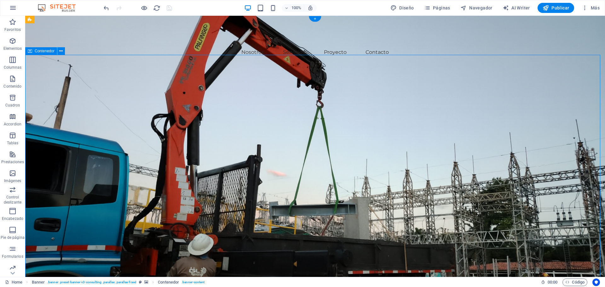
click at [118, 120] on div "Elevate Your Business With Sustainable Energy And Strategic Consulting Empoweri…" at bounding box center [315, 121] width 580 height 146
click at [203, 109] on div "Elevate Your Business With Sustainable Energy And Strategic Consulting" at bounding box center [315, 80] width 378 height 64
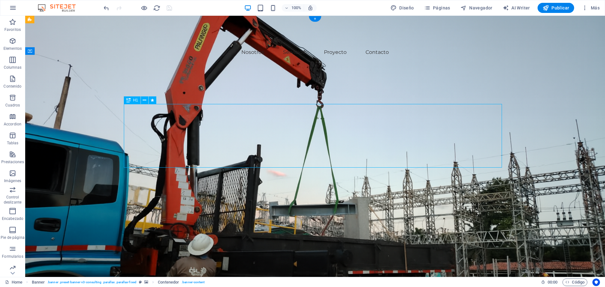
drag, startPoint x: 203, startPoint y: 109, endPoint x: 88, endPoint y: 109, distance: 114.8
click at [203, 109] on div "Elevate Your Business With Sustainable Energy And Strategic Consulting" at bounding box center [315, 80] width 378 height 64
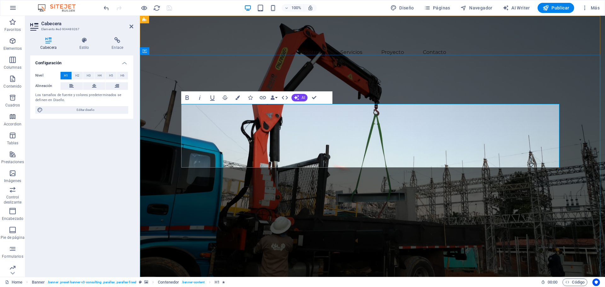
click at [237, 111] on h1 "Elevate Your Business With Sustainable Energy And Strategic Consulting" at bounding box center [373, 80] width 378 height 64
click at [236, 97] on icon "button" at bounding box center [238, 98] width 4 height 4
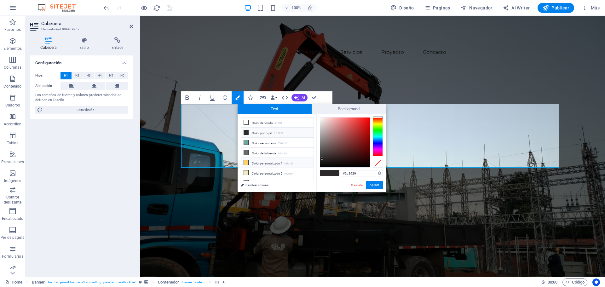
click at [248, 164] on li "Color personalizado 1 #ffd166" at bounding box center [277, 163] width 73 height 10
type input "#ffd166"
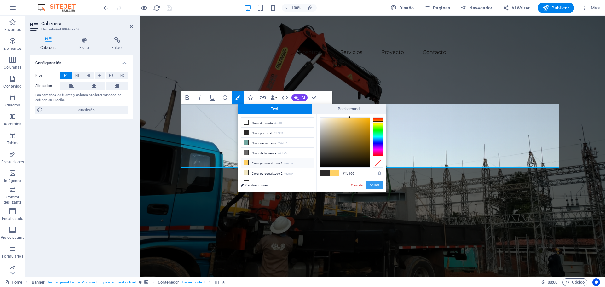
click at [382, 187] on button "Aplicar" at bounding box center [374, 185] width 17 height 8
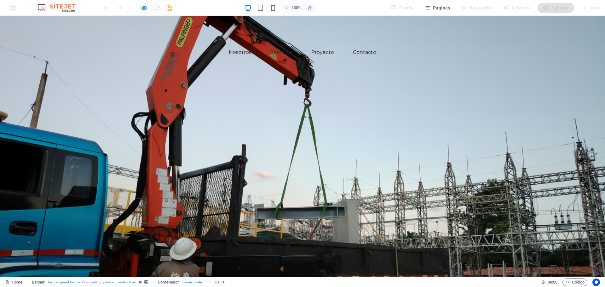
click at [255, 48] on div "Nosotros Servicios Proyecto Contacto" at bounding box center [302, 32] width 605 height 32
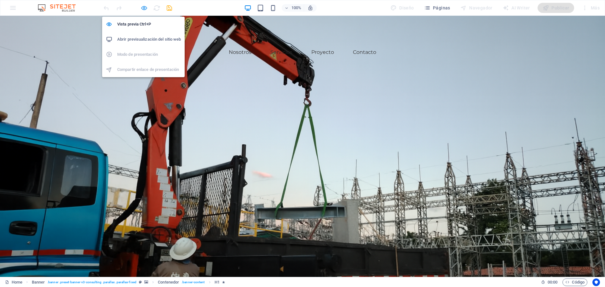
drag, startPoint x: 143, startPoint y: 5, endPoint x: 145, endPoint y: 10, distance: 5.5
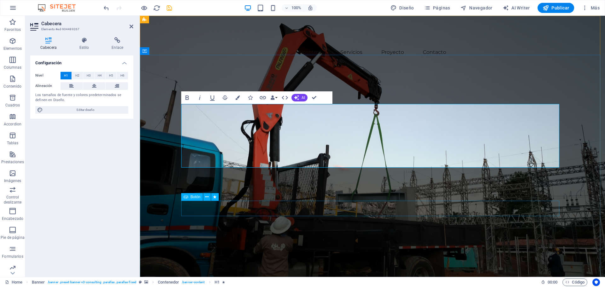
click at [195, 160] on div "Get Started" at bounding box center [373, 151] width 378 height 15
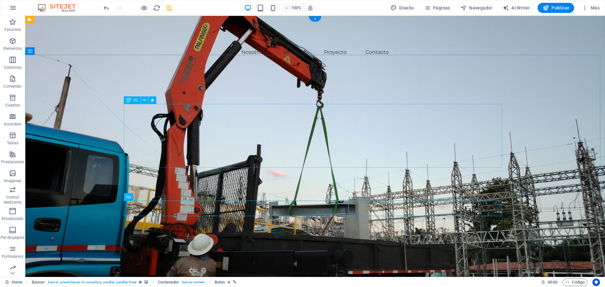
click at [147, 111] on div "Elevate Your Business With Sustainable Energy And Strategic Consulting" at bounding box center [315, 80] width 378 height 64
click at [98, 81] on div "Elevate Your Business With Sustainable Energy And Strategic Consulting Empoweri…" at bounding box center [315, 121] width 580 height 146
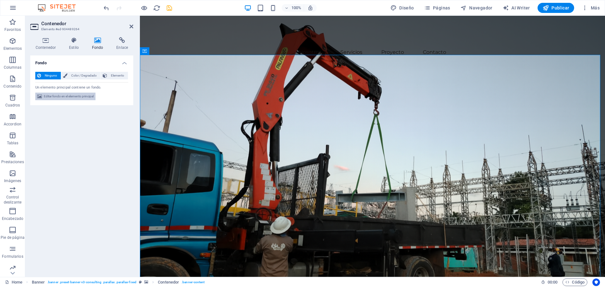
click at [75, 97] on span "Editar fondo en el elemento principal" at bounding box center [69, 97] width 50 height 8
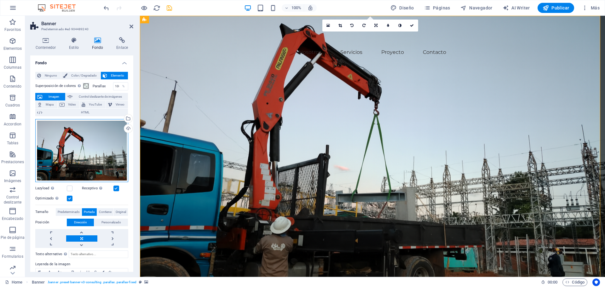
click at [75, 141] on div "Arrastra archivos aquí, haz clic para escoger archivos o selecciona archivos de…" at bounding box center [81, 150] width 93 height 63
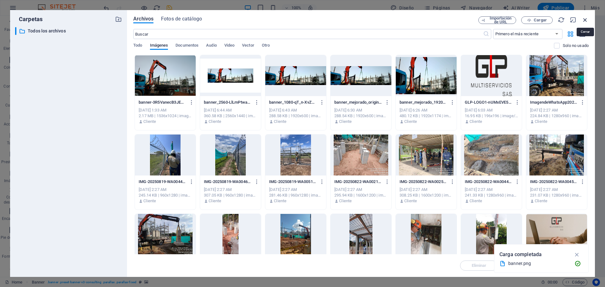
drag, startPoint x: 588, startPoint y: 19, endPoint x: 448, endPoint y: 3, distance: 140.9
click at [588, 18] on icon "button" at bounding box center [585, 19] width 7 height 7
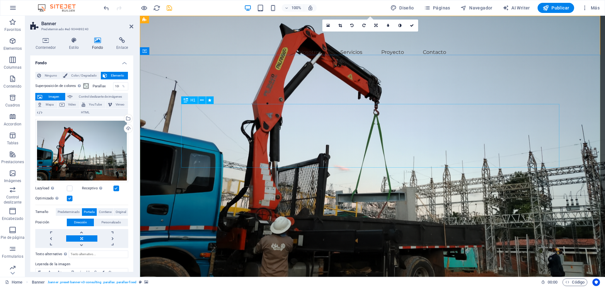
click at [269, 111] on div "Elevate Your Business With Sustainable Energy And Strategic Consulting" at bounding box center [373, 80] width 378 height 64
click at [212, 111] on div "Elevate Your Business With Sustainable Energy And Strategic Consulting" at bounding box center [373, 80] width 378 height 64
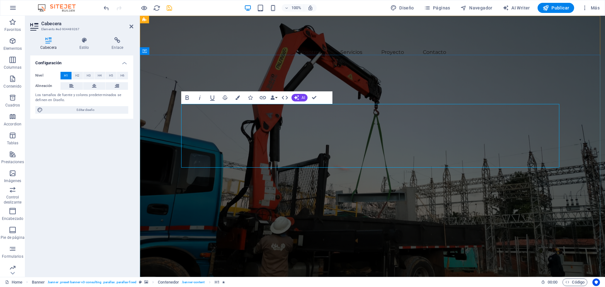
click at [212, 121] on div "Elevate Your Business With Sustainable Energy And Strategic Consulting Empoweri…" at bounding box center [372, 121] width 465 height 146
